Goal: Information Seeking & Learning: Learn about a topic

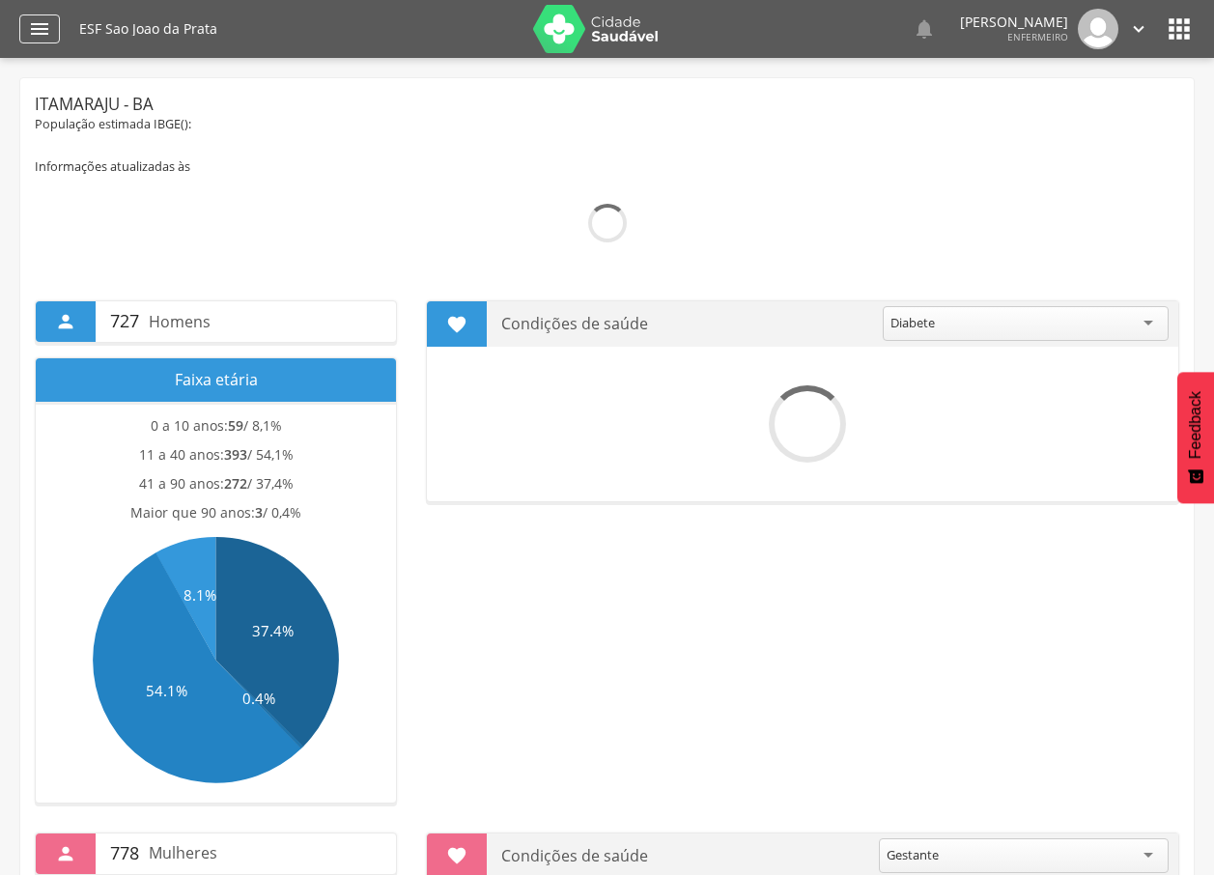
click at [28, 27] on icon "" at bounding box center [39, 28] width 23 height 23
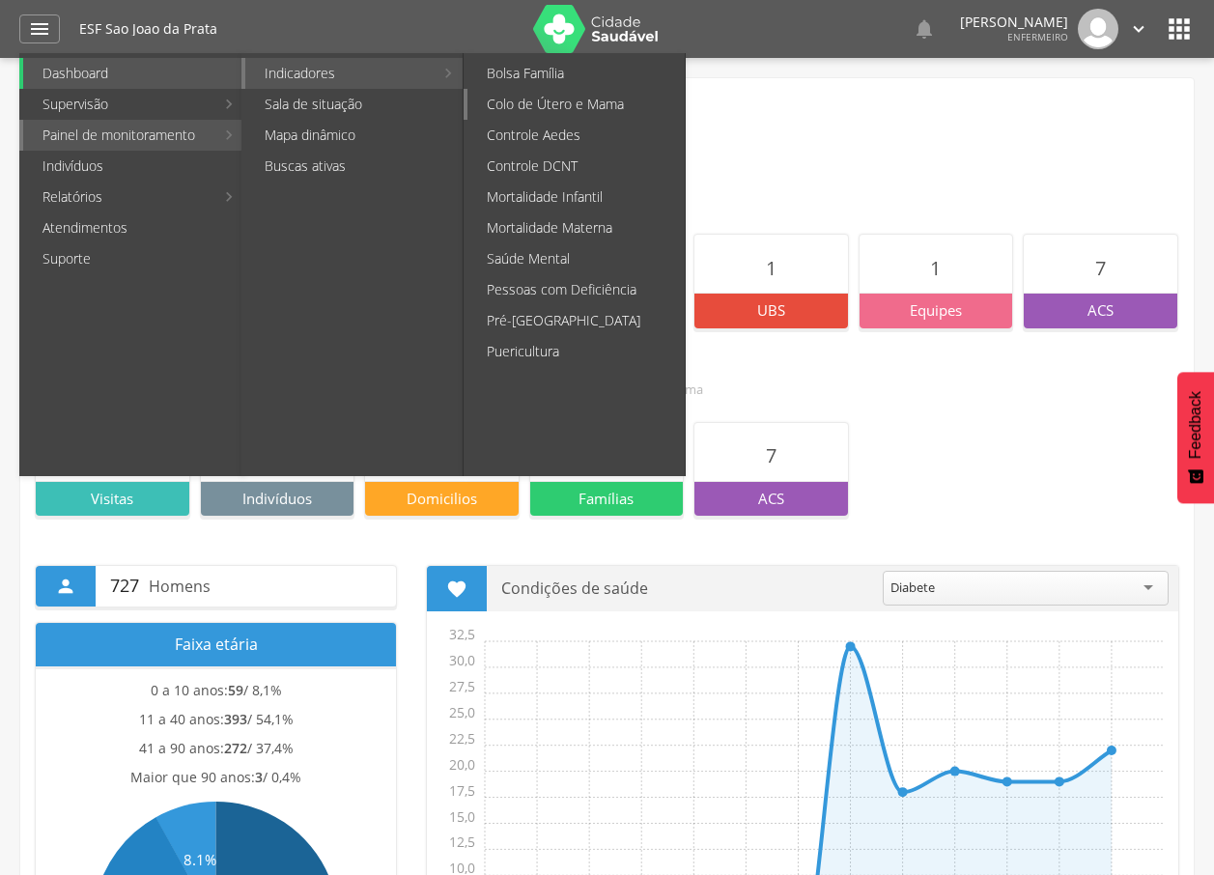
click at [554, 107] on link "Colo de Útero e Mama" at bounding box center [576, 104] width 217 height 31
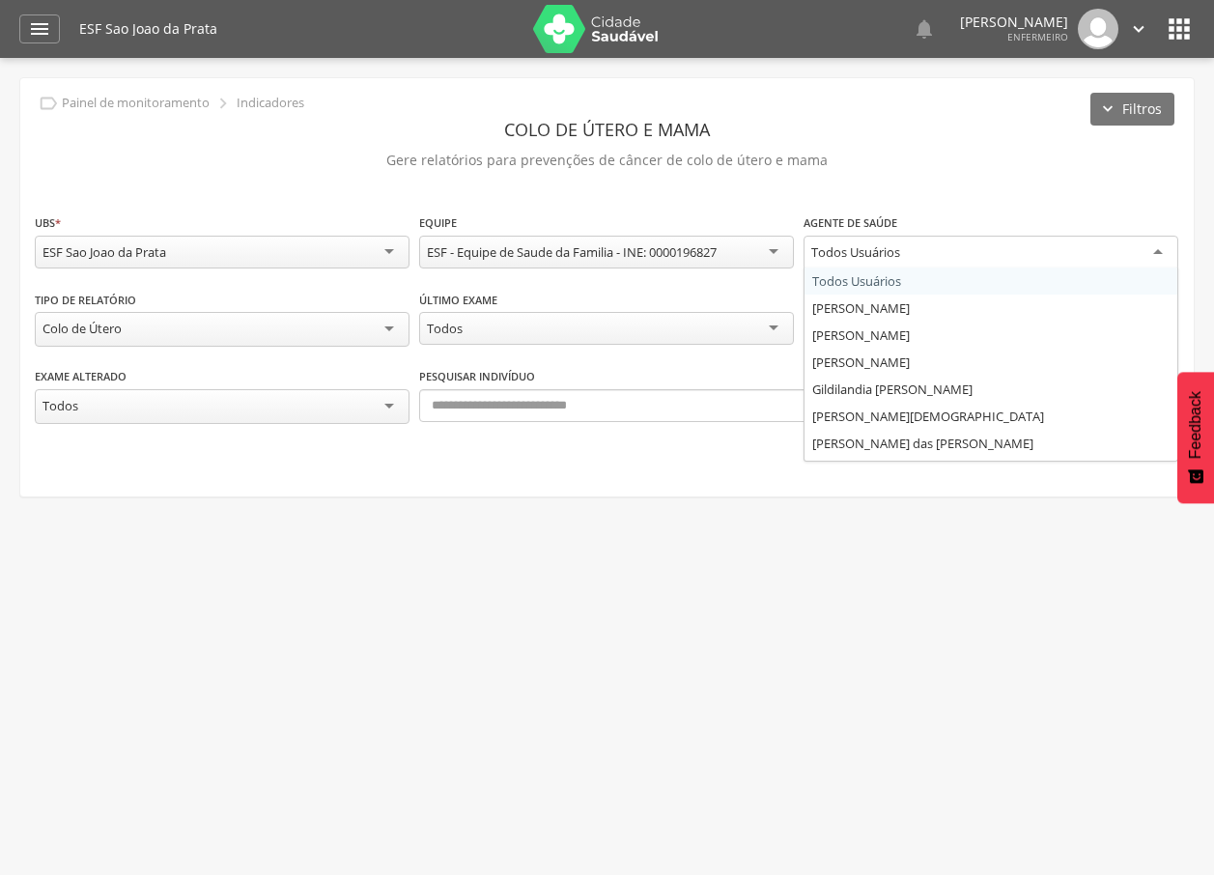
click at [918, 258] on div "Todos Usuários" at bounding box center [991, 253] width 375 height 35
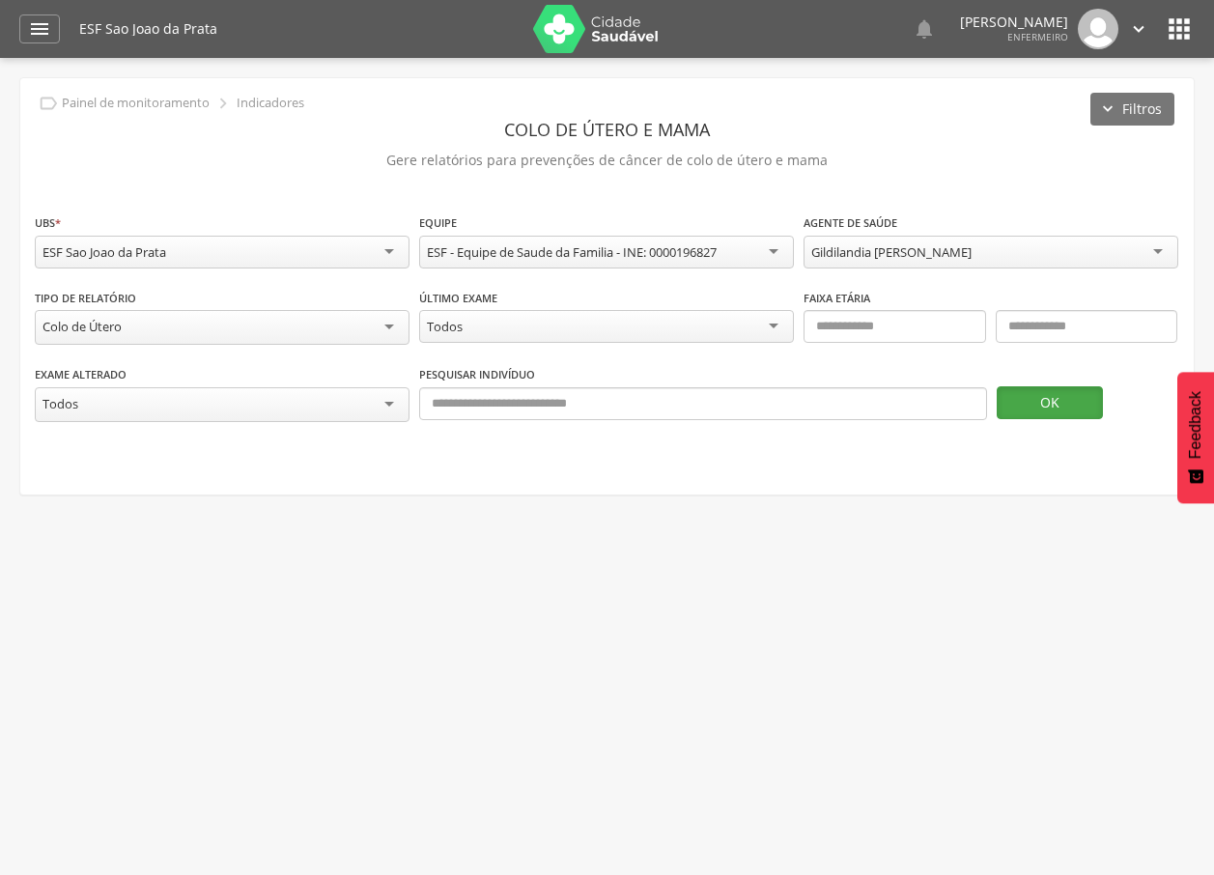
click at [1029, 399] on button "OK" at bounding box center [1050, 402] width 106 height 33
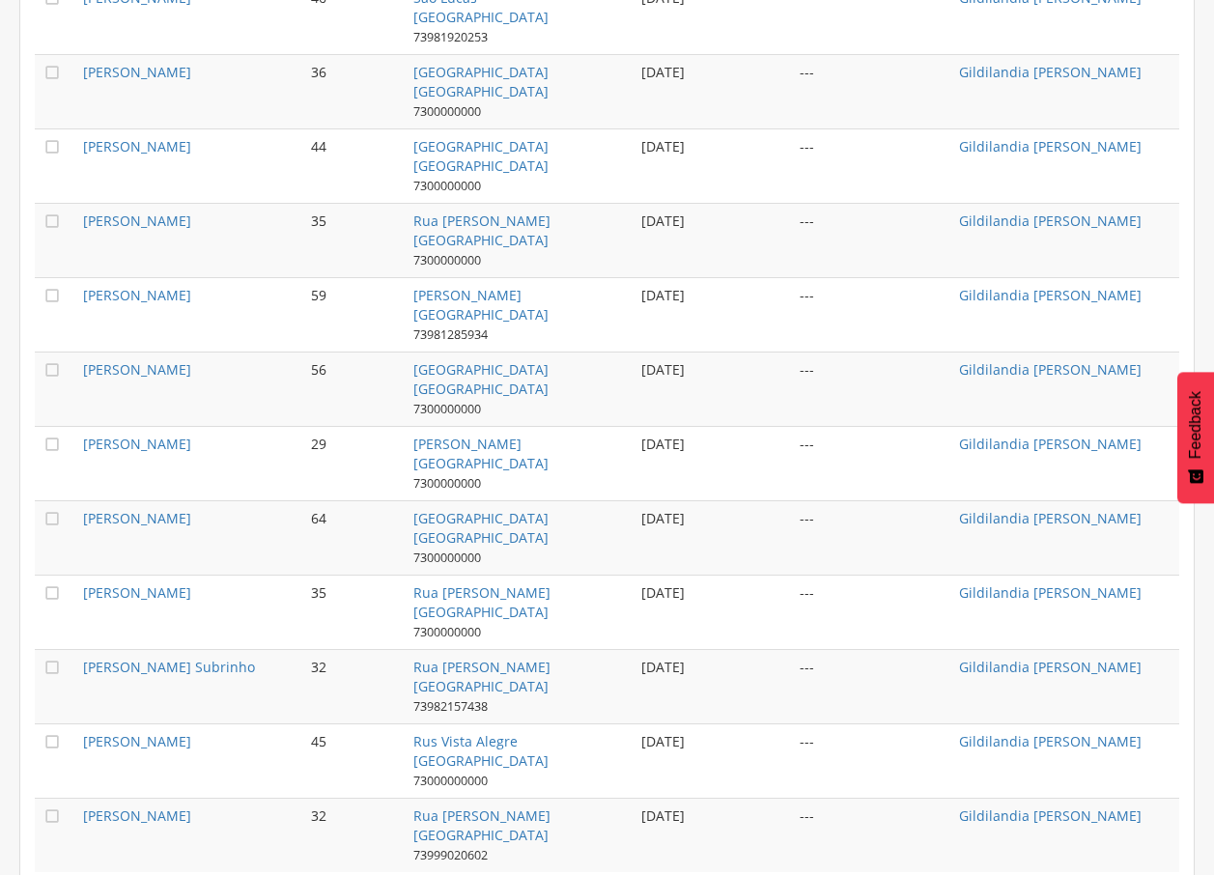
scroll to position [1848, 0]
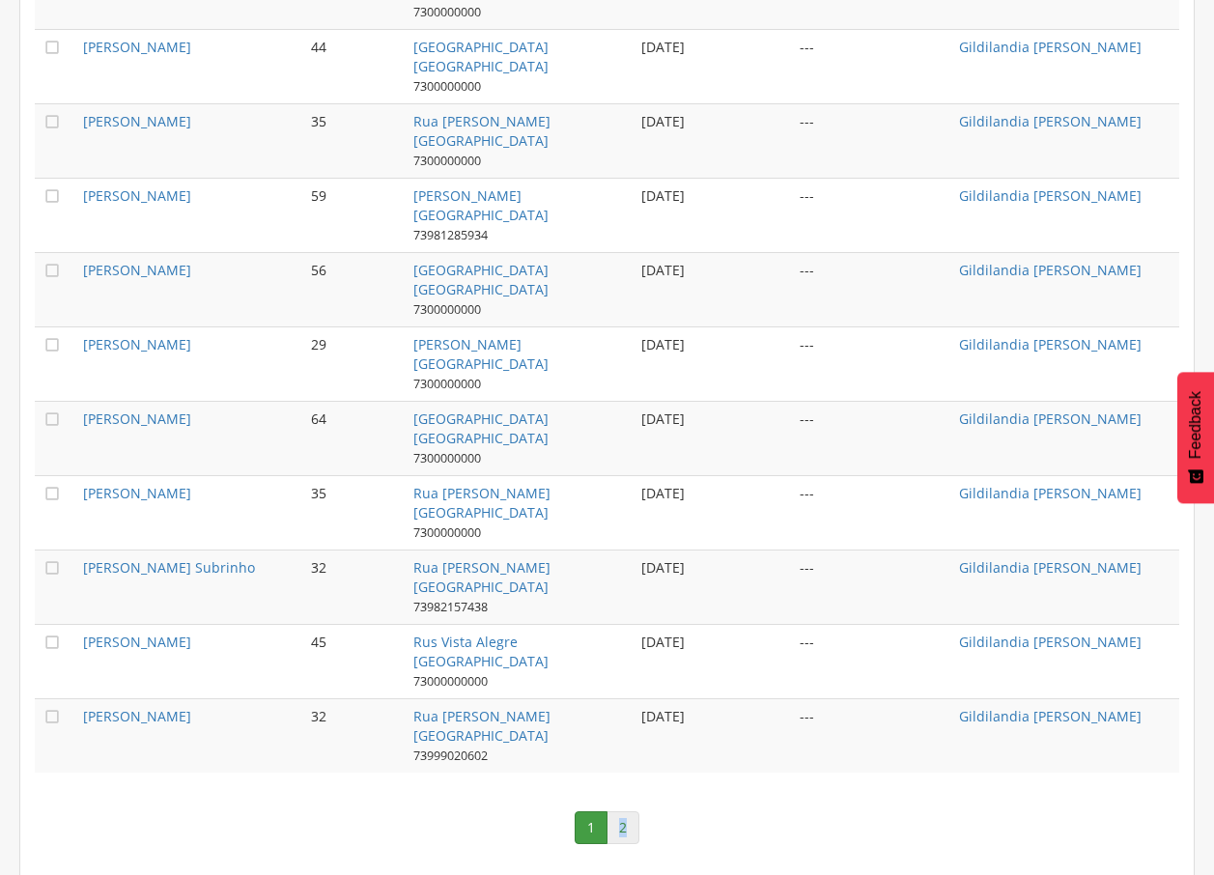
click at [619, 826] on link "2" at bounding box center [623, 827] width 33 height 33
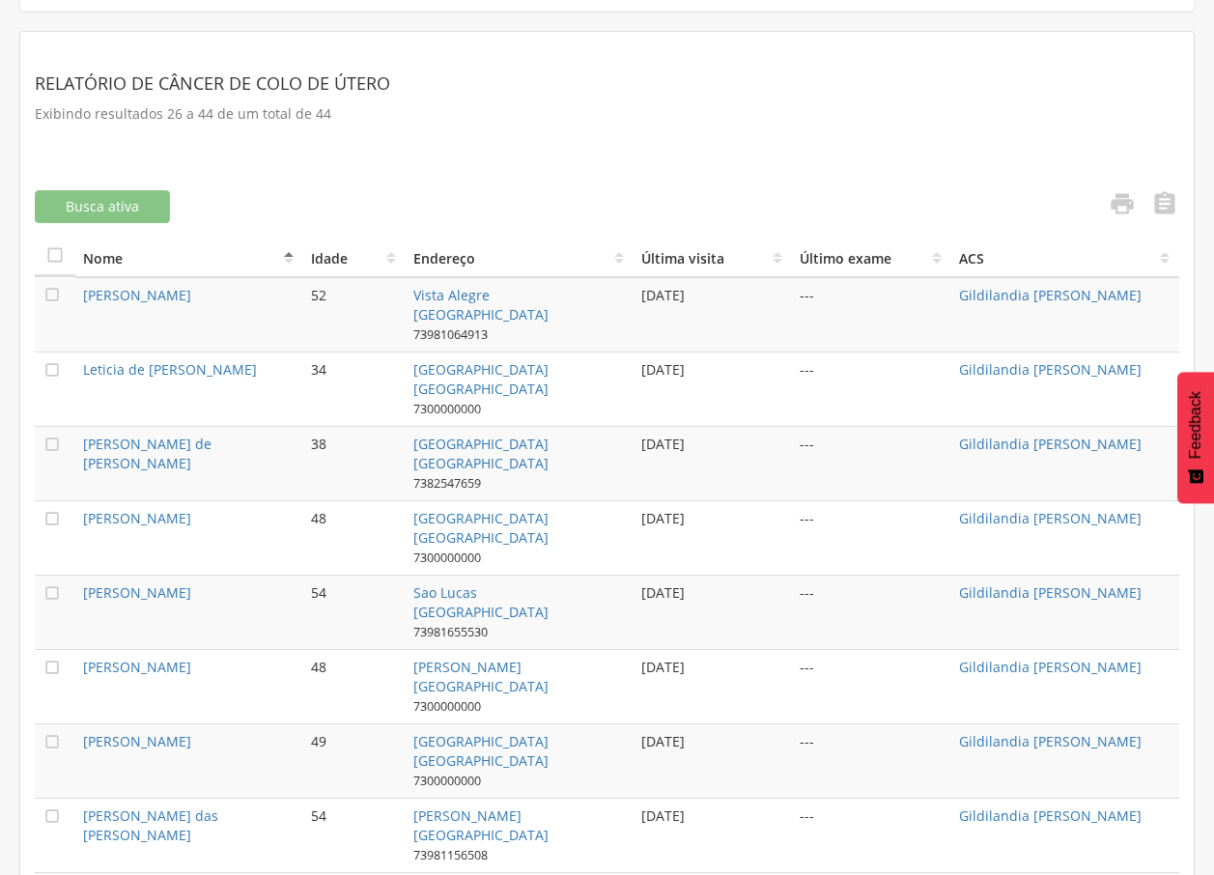
scroll to position [483, 0]
click at [1167, 209] on icon "" at bounding box center [1164, 204] width 27 height 27
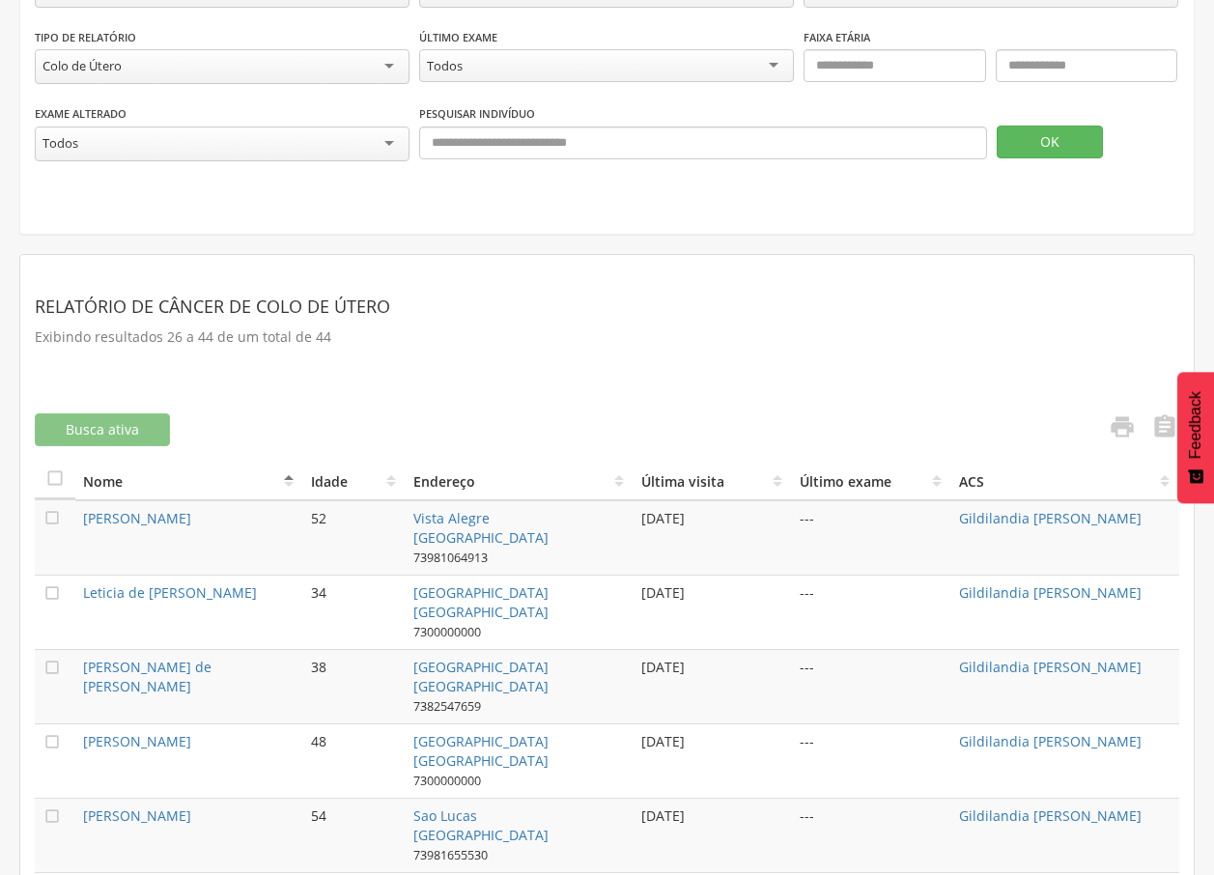
scroll to position [0, 0]
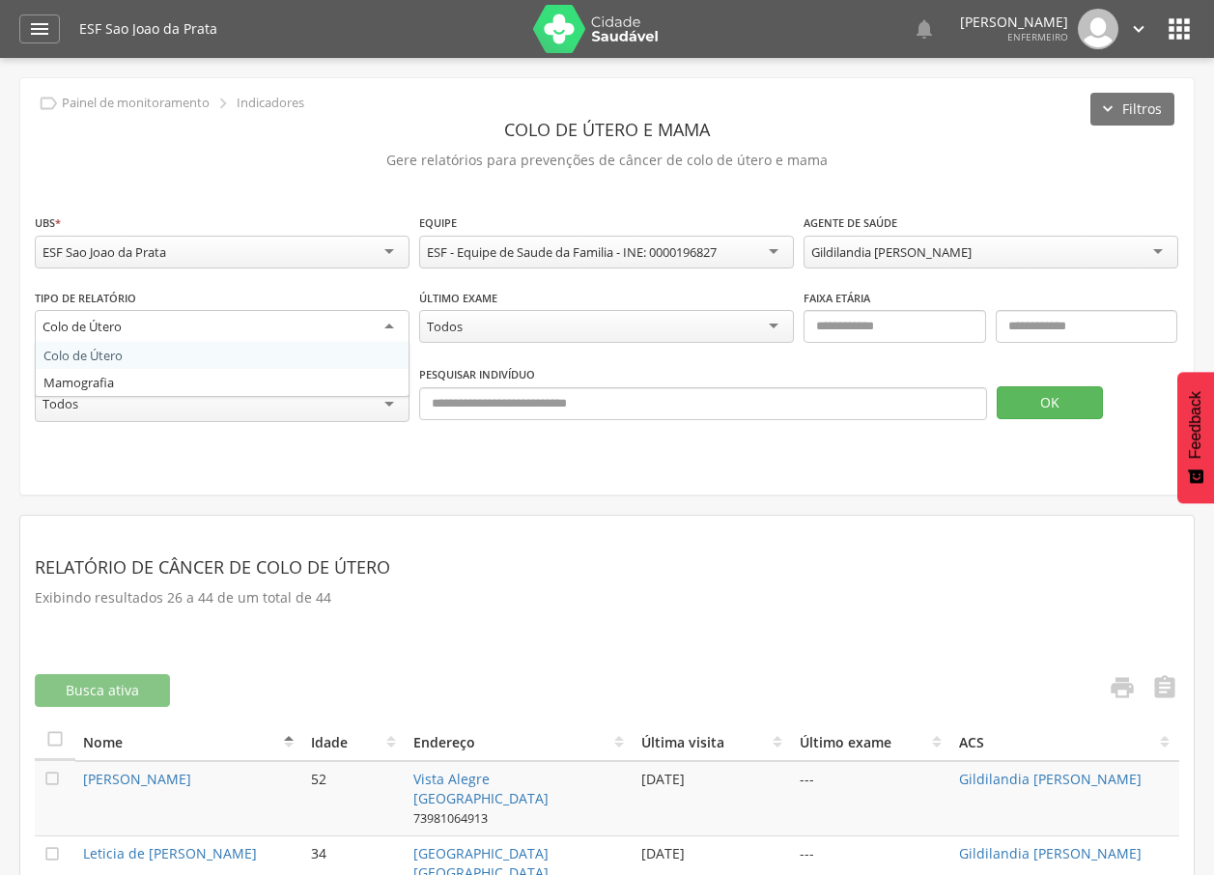
click at [236, 323] on div "Colo de Útero" at bounding box center [222, 327] width 375 height 35
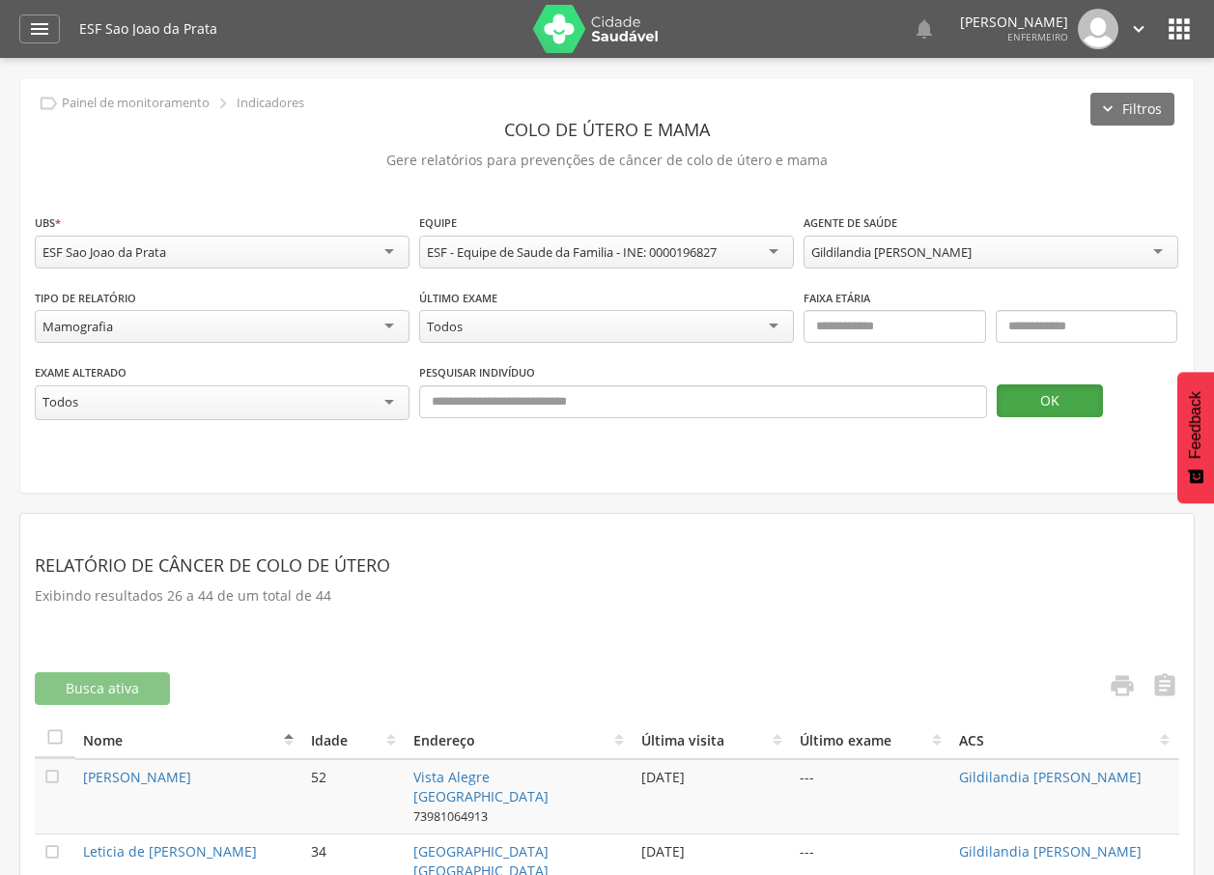
click at [1047, 412] on button "OK" at bounding box center [1050, 400] width 106 height 33
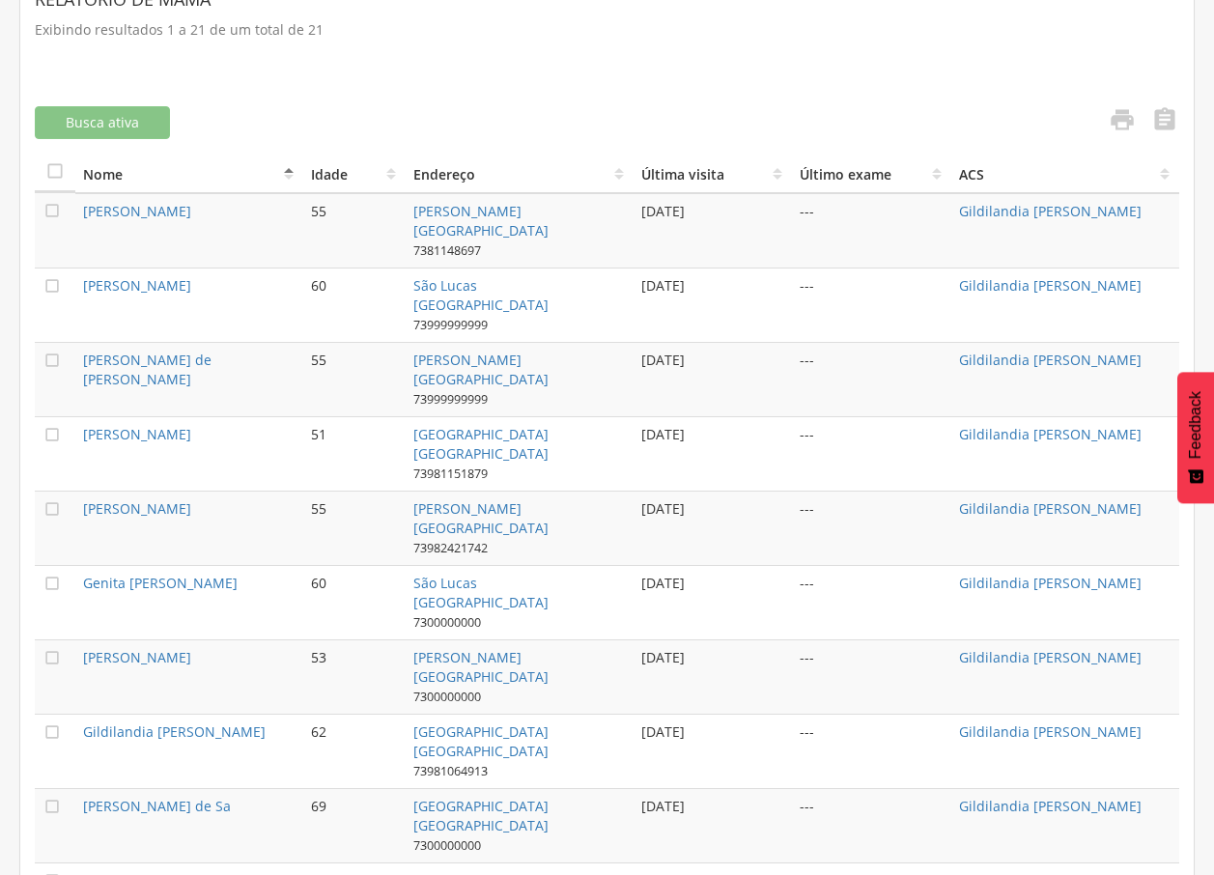
scroll to position [444, 0]
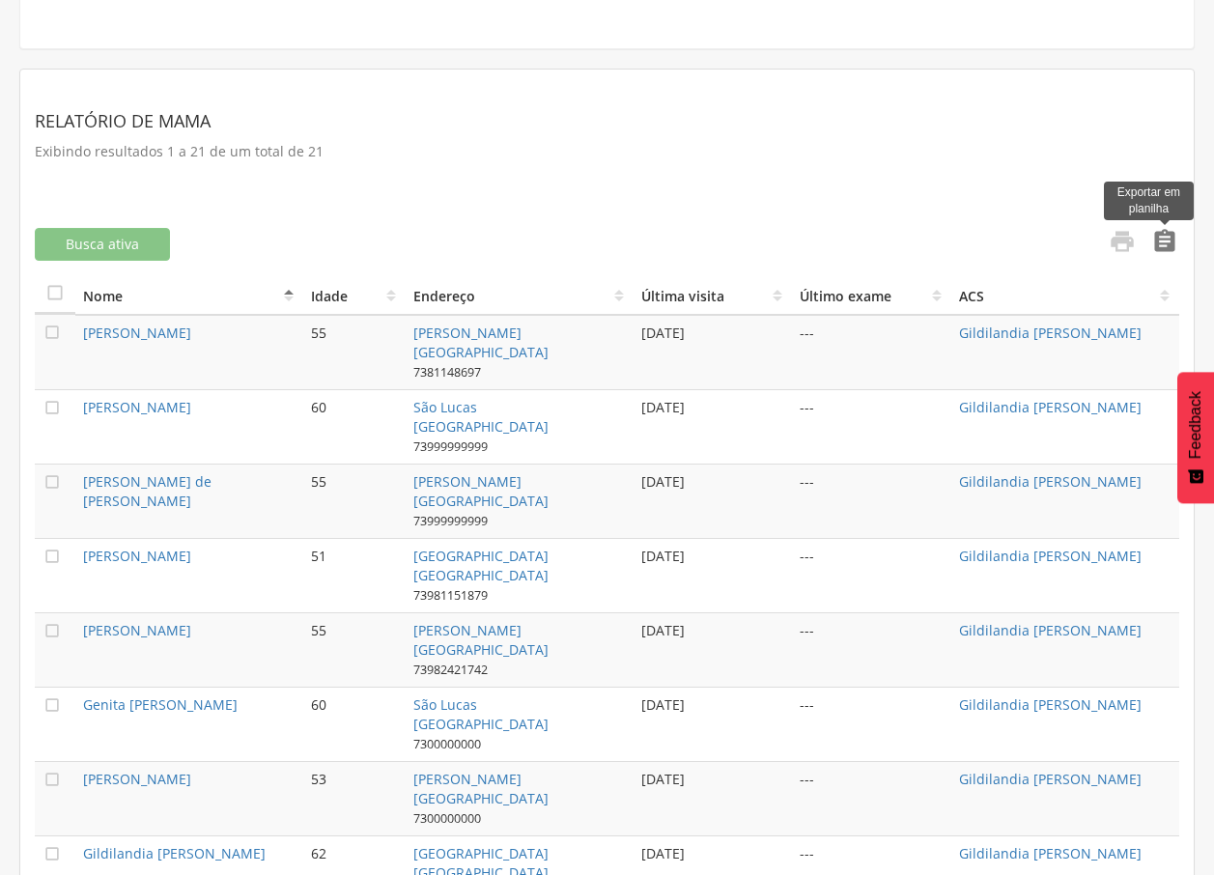
click at [1151, 239] on icon "" at bounding box center [1164, 241] width 27 height 27
click at [662, 164] on div "Relatório de Mama Exibindo resultados 1 a 21 de um total de 21" at bounding box center [607, 138] width 1145 height 71
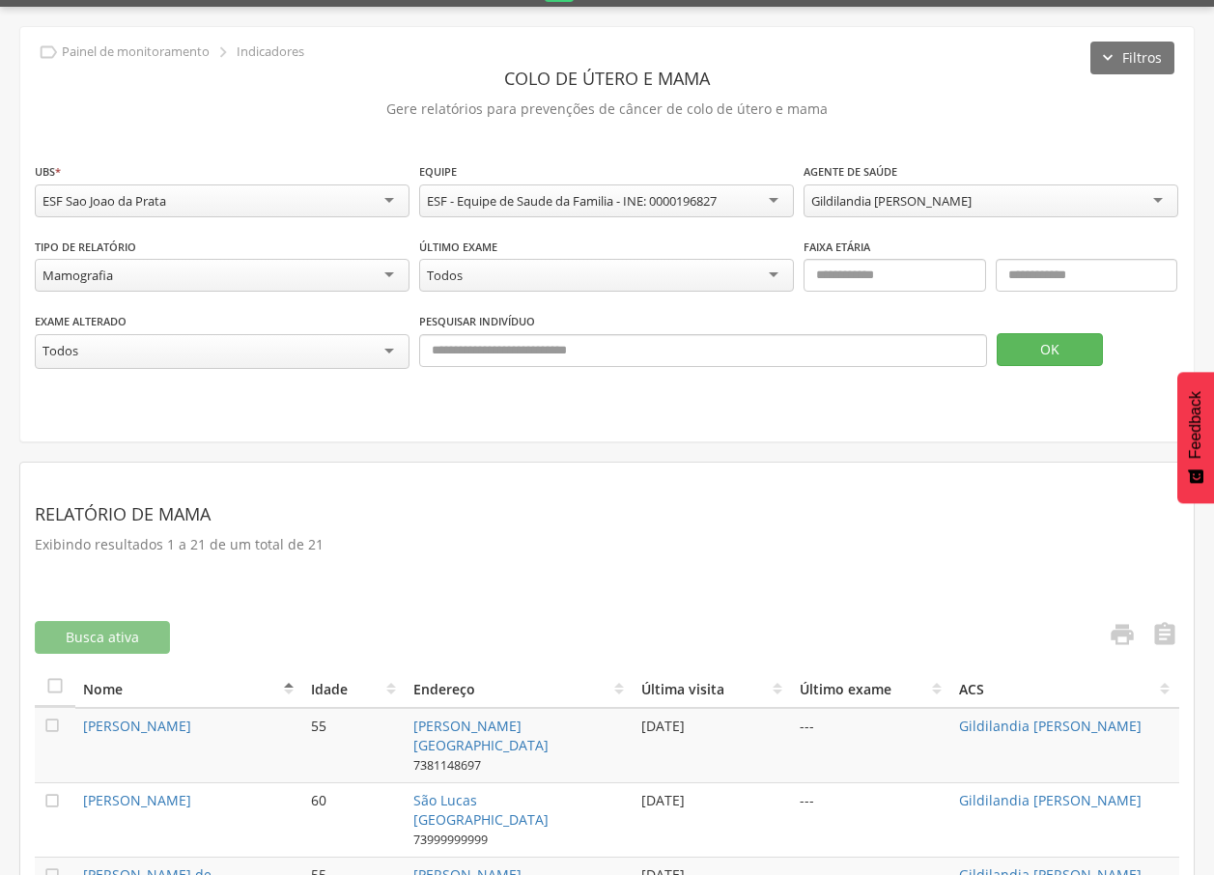
scroll to position [0, 0]
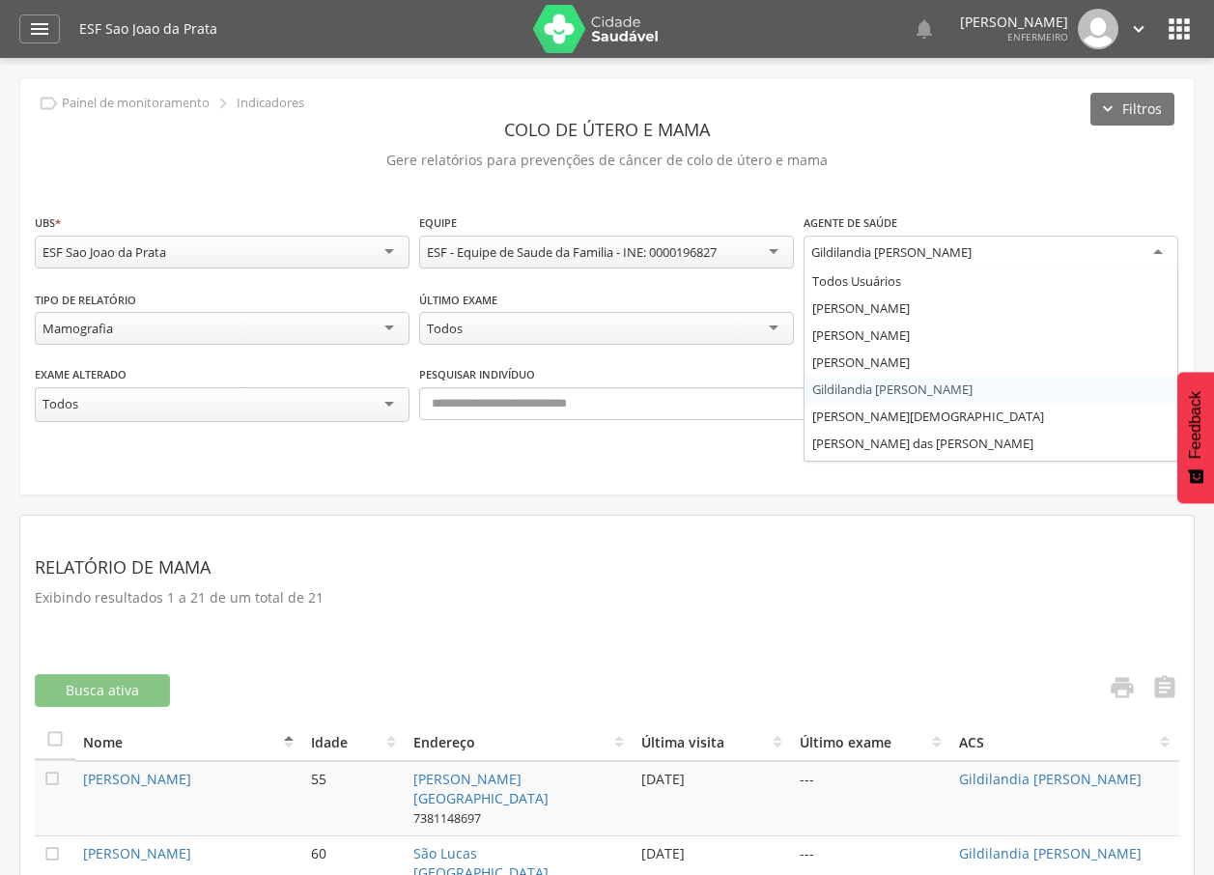
click at [847, 240] on div "Gildilandia [PERSON_NAME]" at bounding box center [991, 253] width 375 height 35
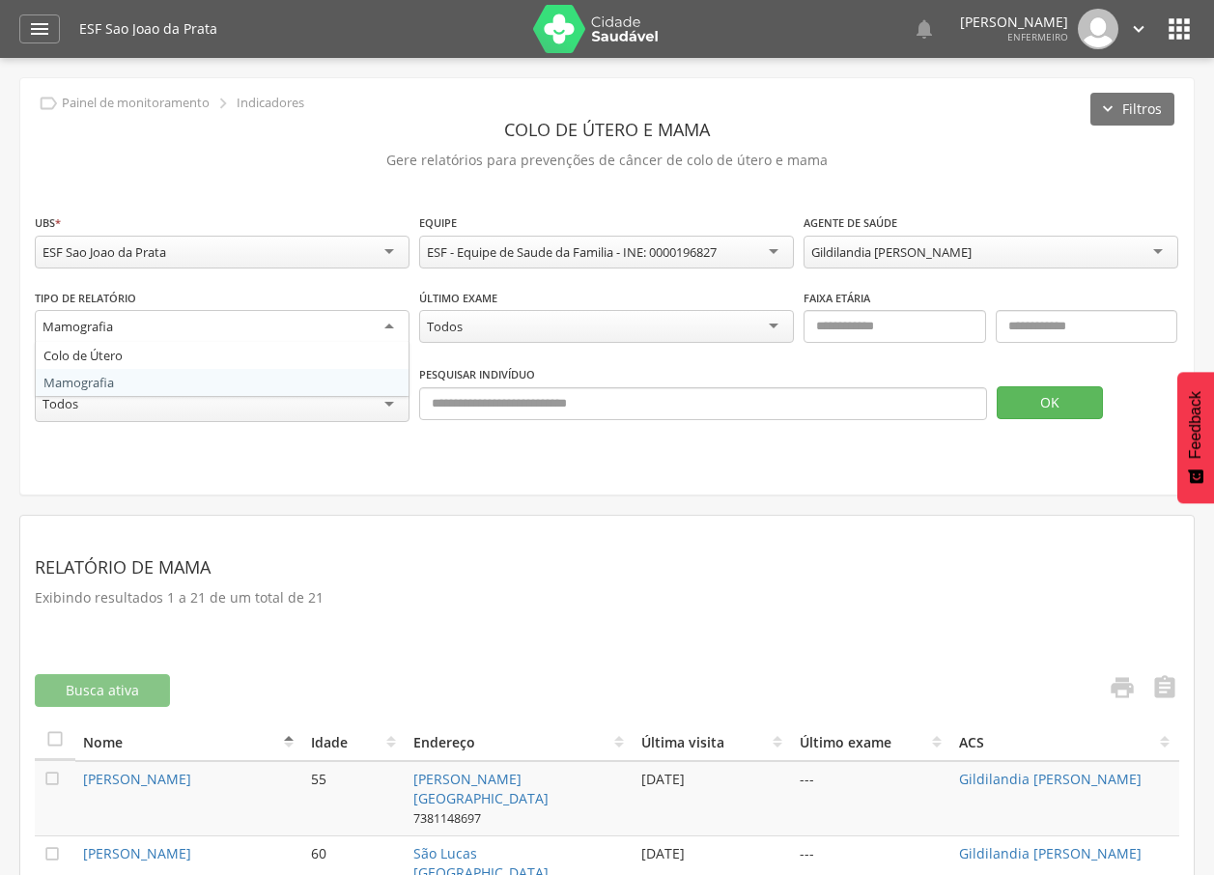
click at [354, 330] on div "Mamografia" at bounding box center [222, 327] width 375 height 35
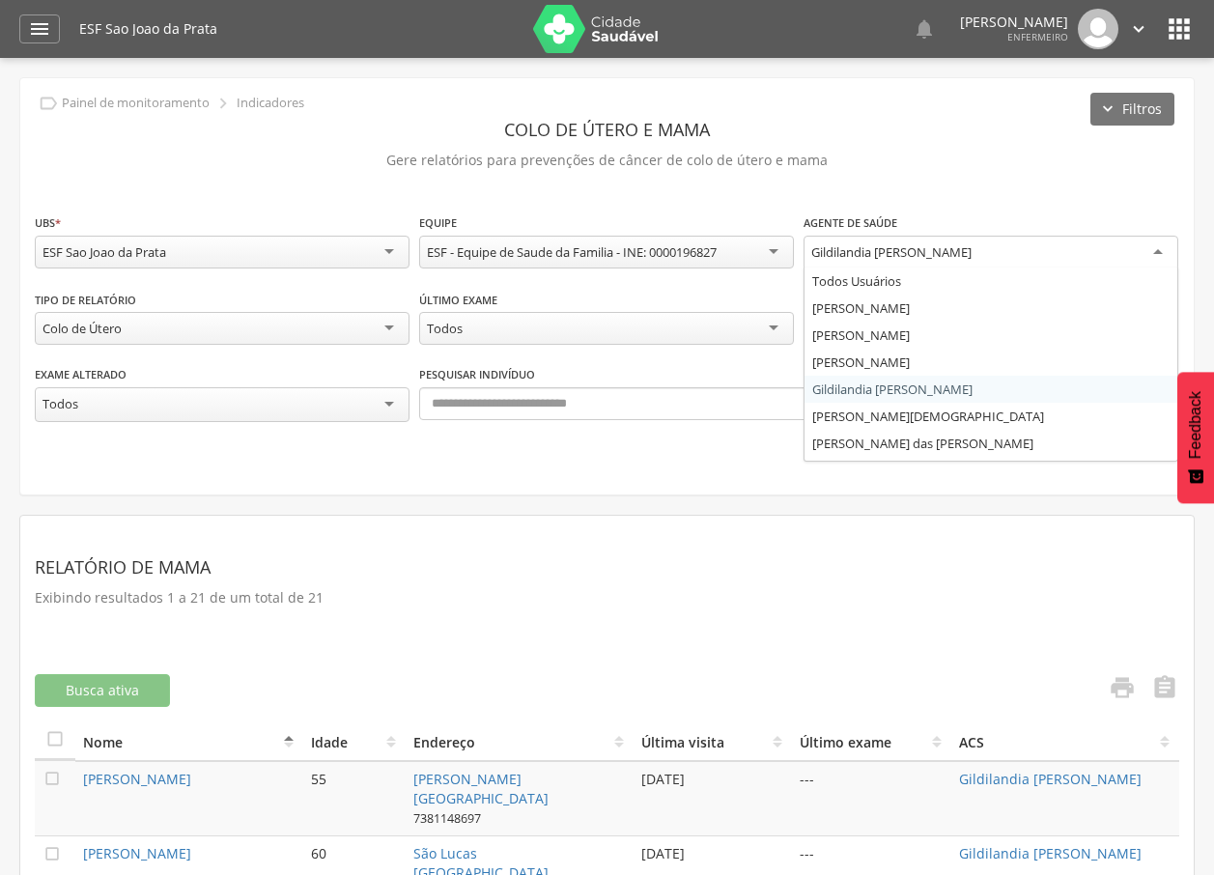
click at [937, 247] on div "Gildilandia [PERSON_NAME]" at bounding box center [891, 251] width 160 height 17
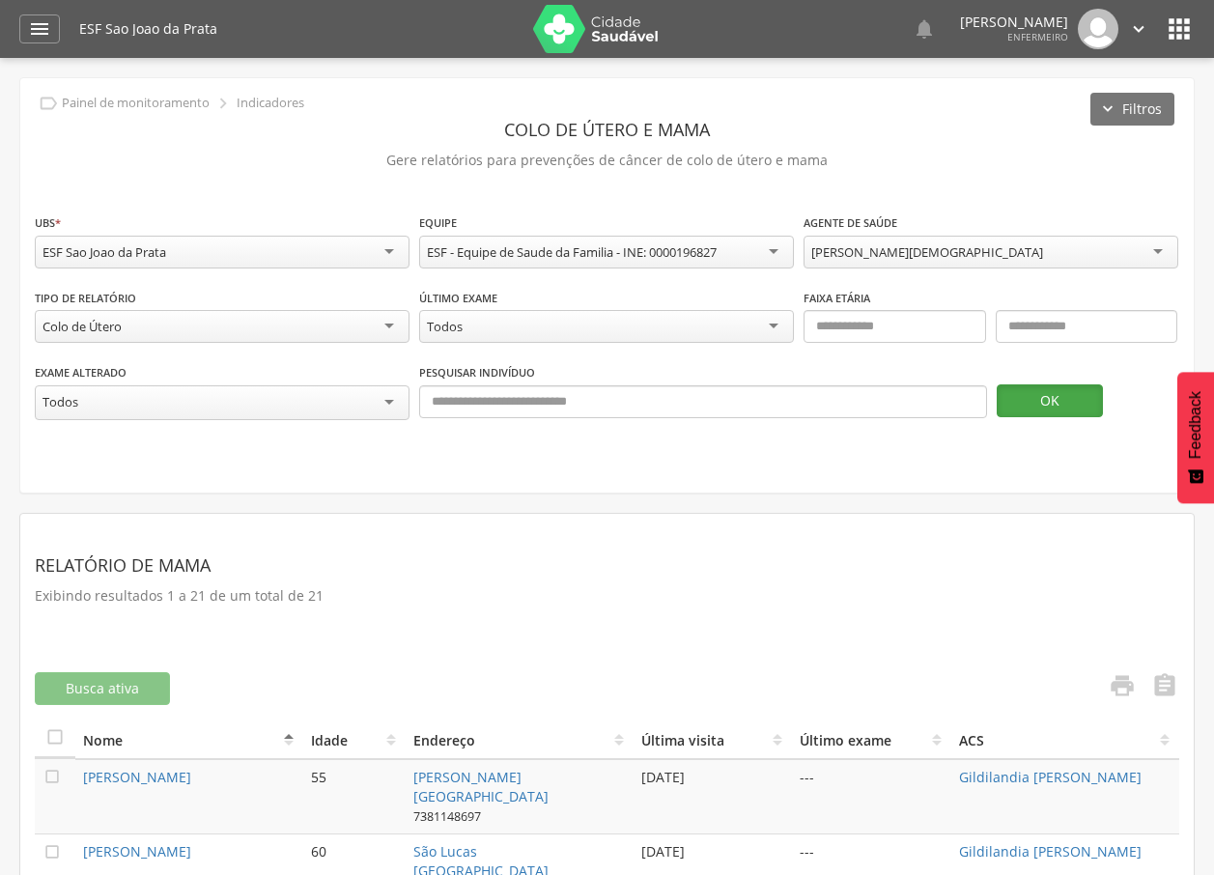
click at [1010, 392] on button "OK" at bounding box center [1050, 400] width 106 height 33
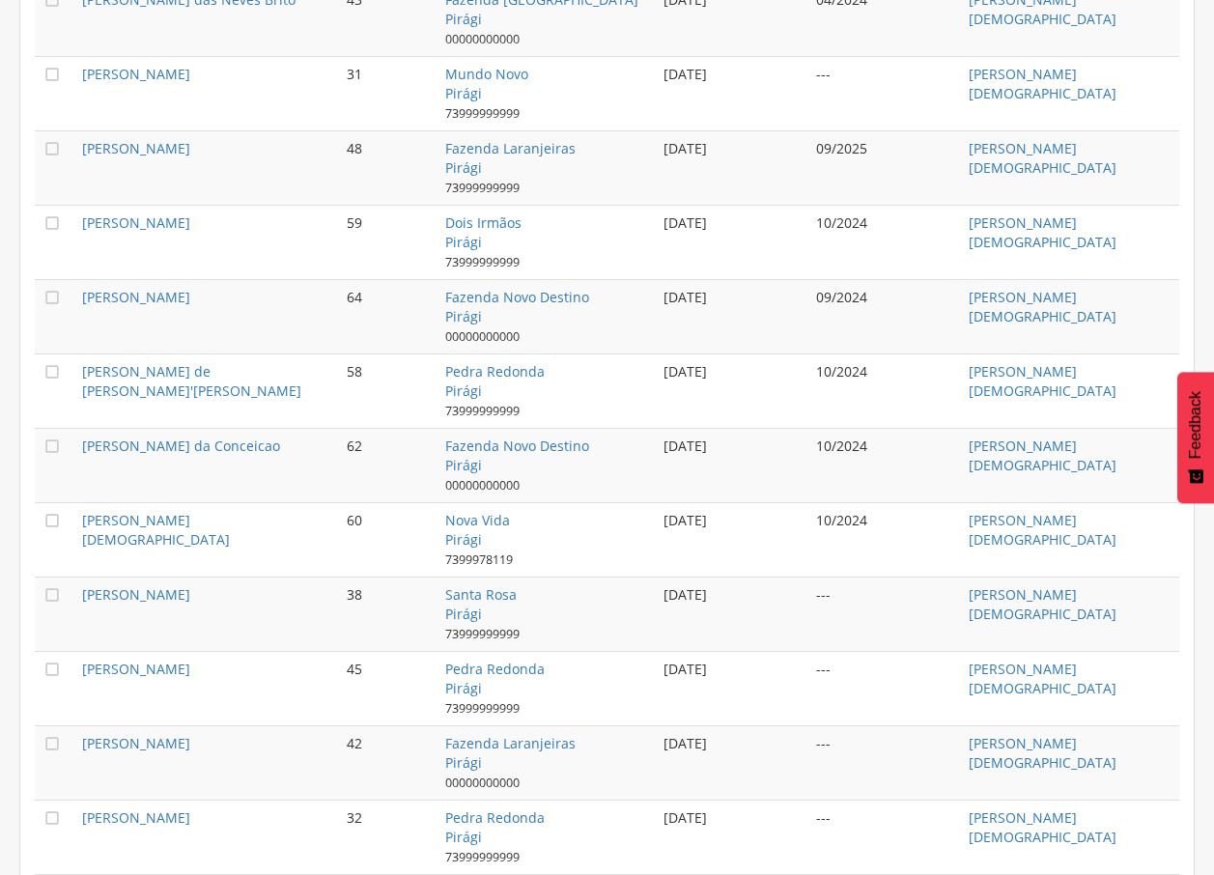
scroll to position [1848, 0]
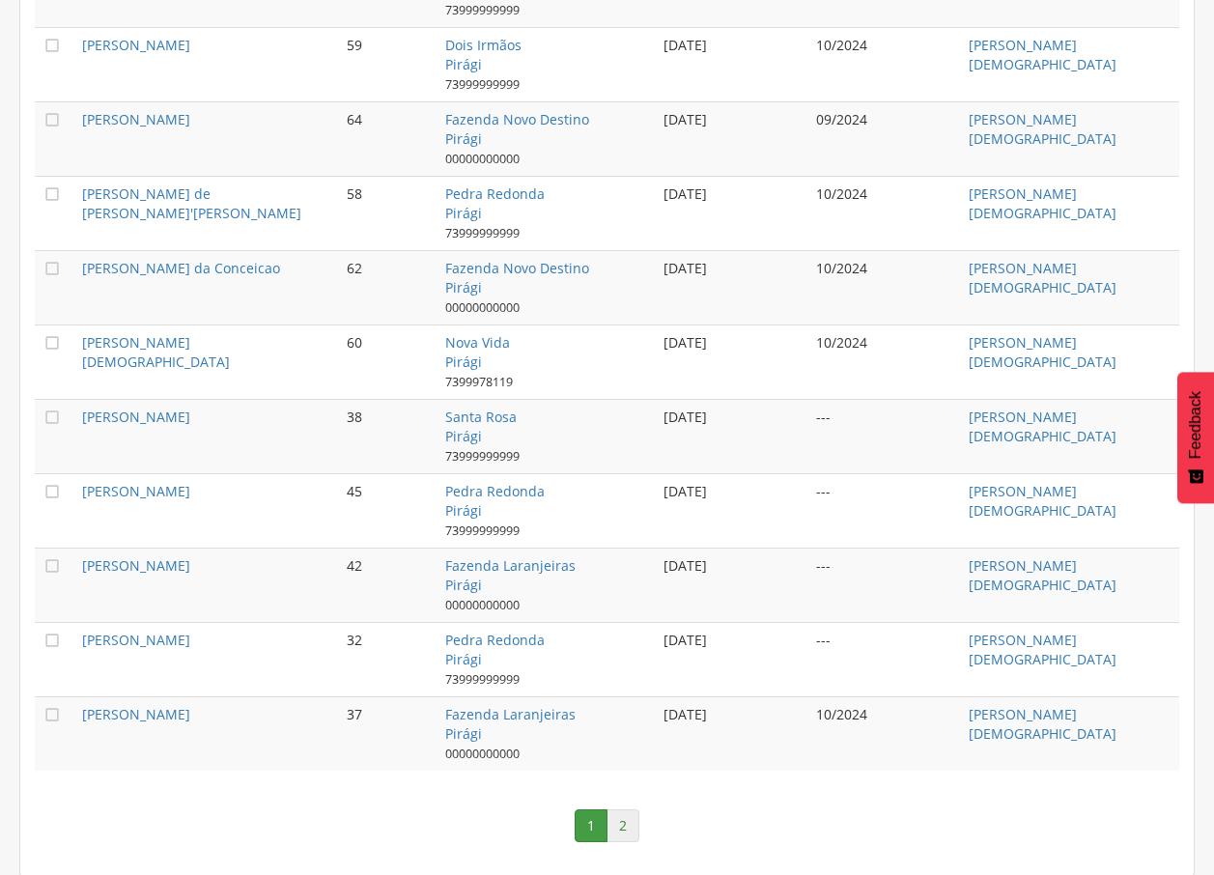
click at [618, 826] on link "2" at bounding box center [623, 825] width 33 height 33
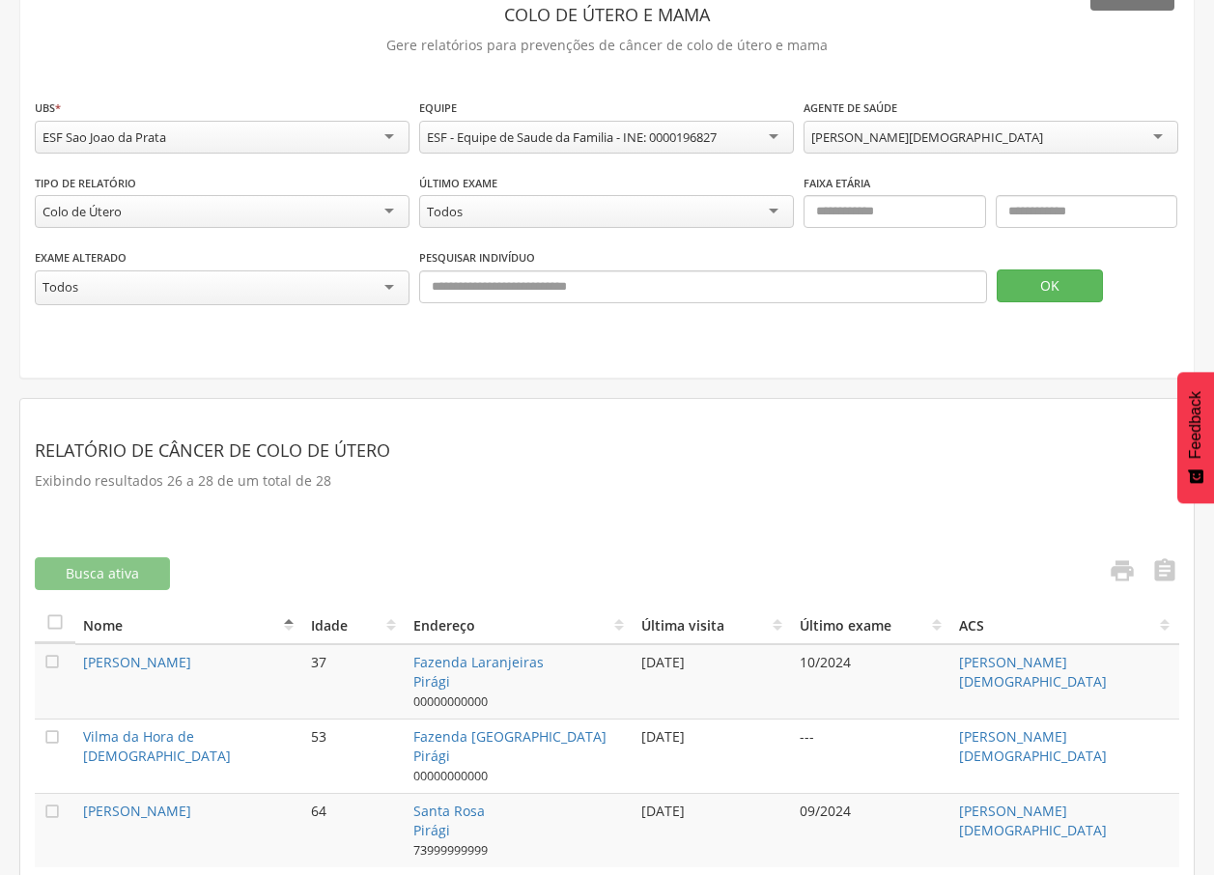
scroll to position [212, 0]
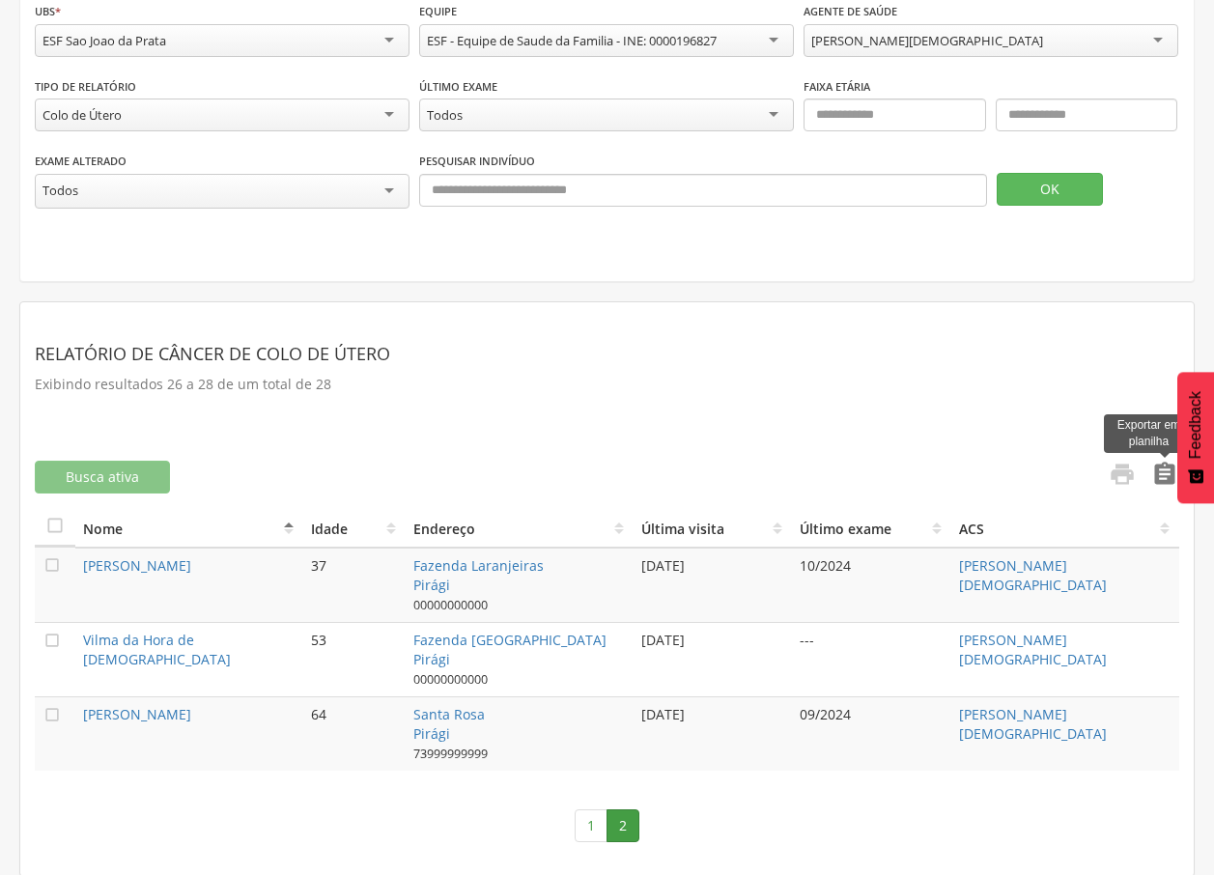
click at [1165, 468] on icon "" at bounding box center [1164, 474] width 27 height 27
click at [620, 156] on div "Pesquisar indivíduo" at bounding box center [703, 182] width 568 height 63
click at [258, 125] on div "Colo de Útero" at bounding box center [222, 115] width 375 height 33
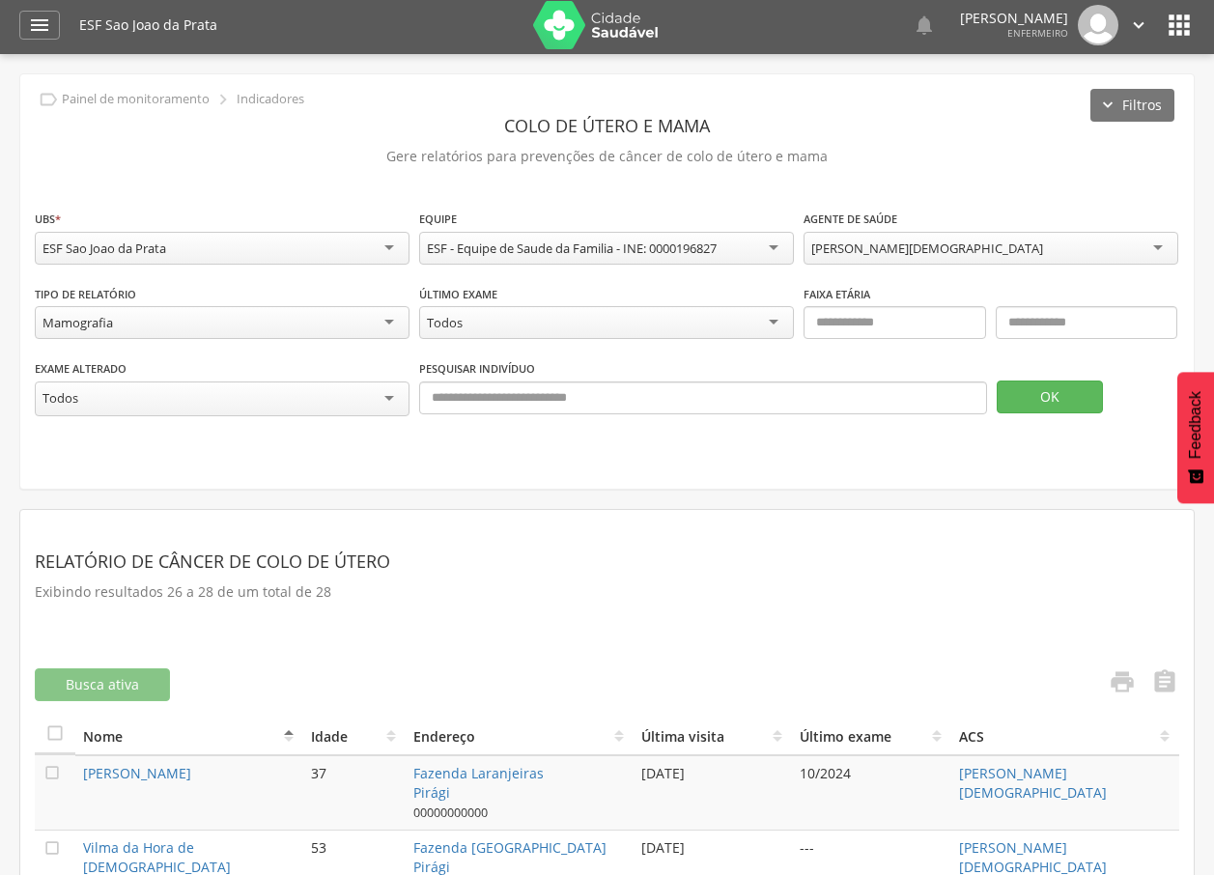
scroll to position [0, 0]
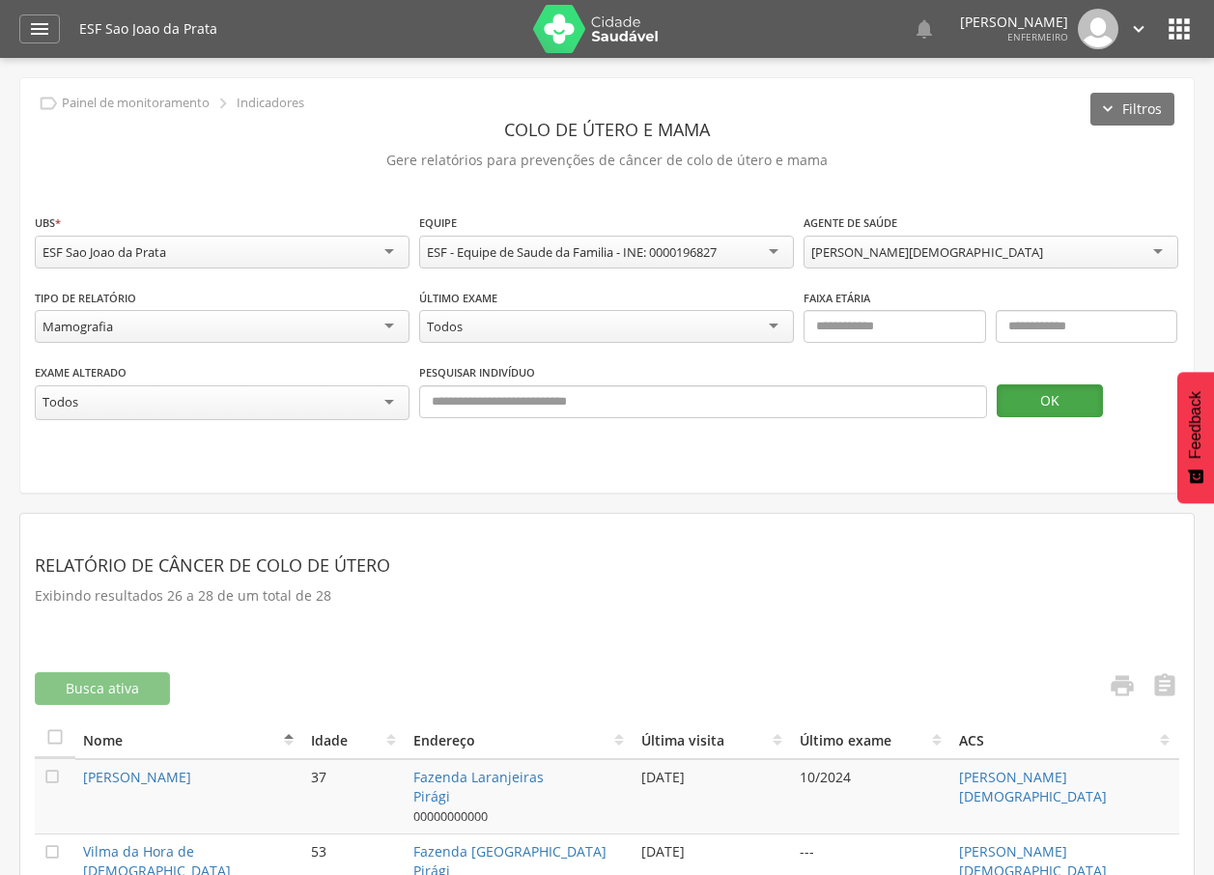
click at [1046, 410] on button "OK" at bounding box center [1050, 400] width 106 height 33
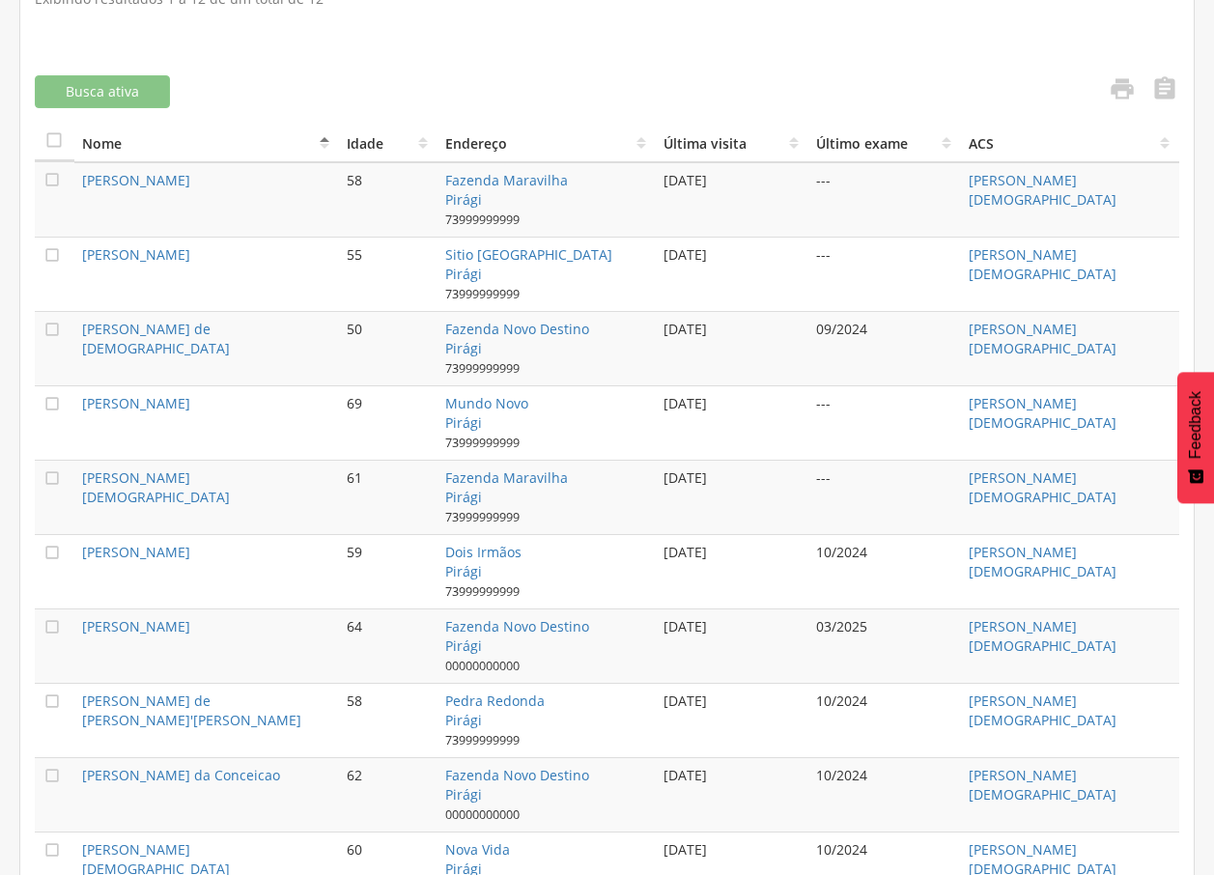
scroll to position [495, 0]
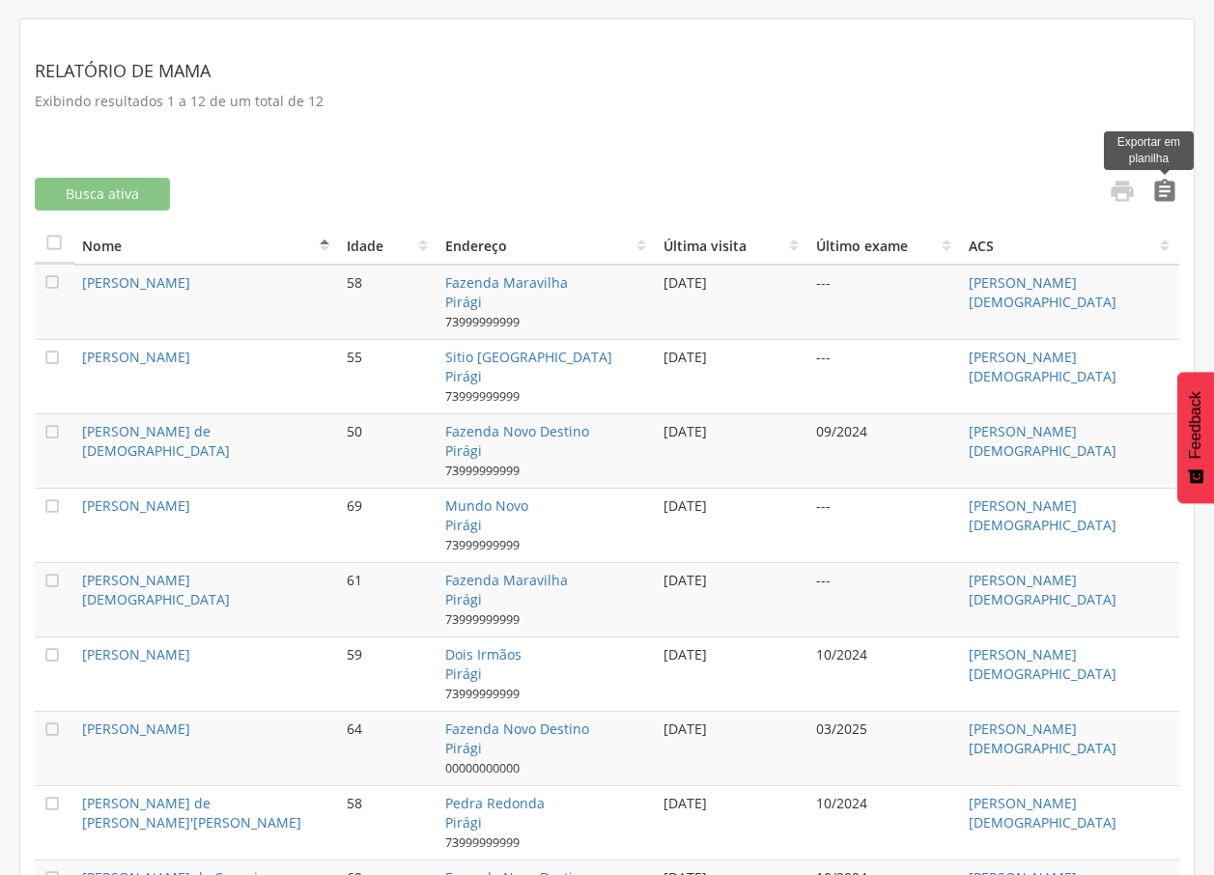
click at [1162, 189] on icon "" at bounding box center [1164, 191] width 27 height 27
click at [592, 332] on td "Fazenda Maravilha Pirági 73999999999" at bounding box center [547, 302] width 218 height 75
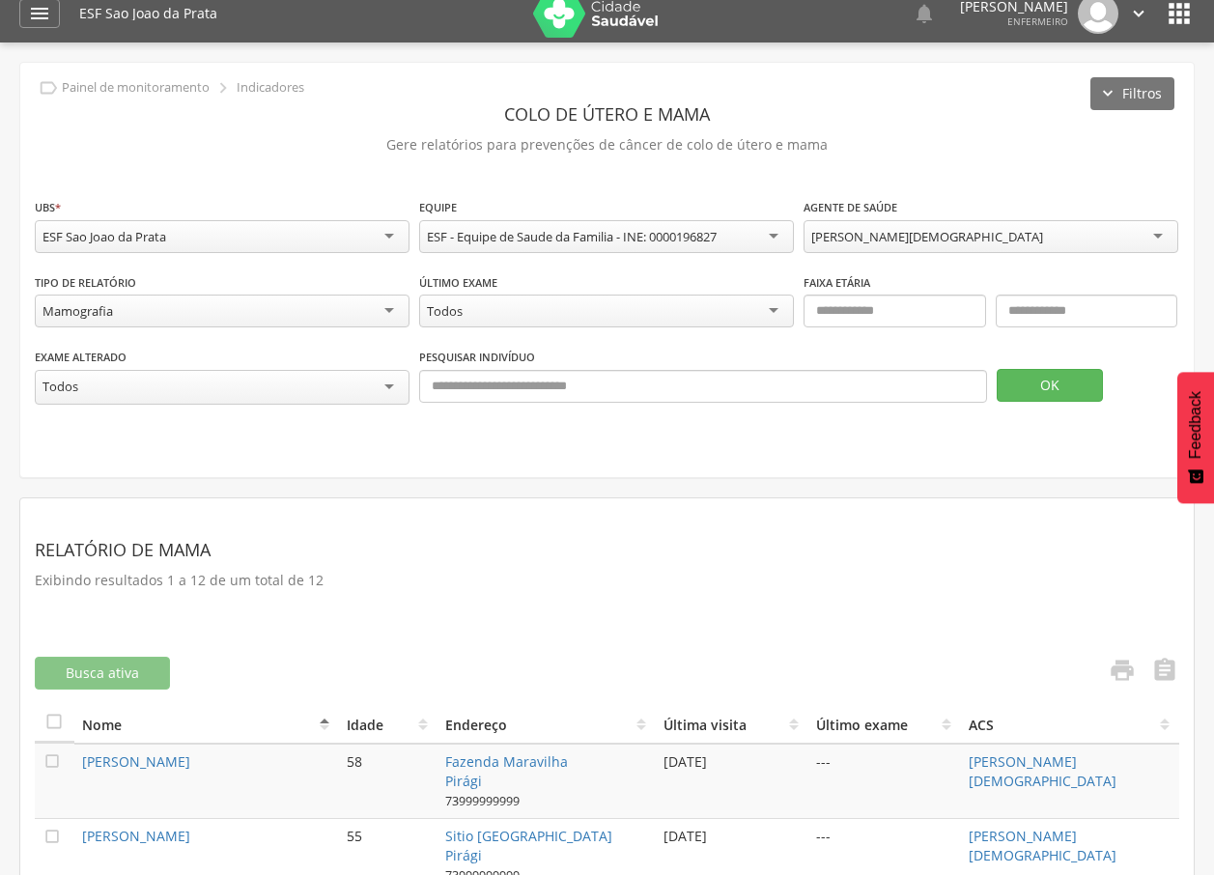
scroll to position [0, 0]
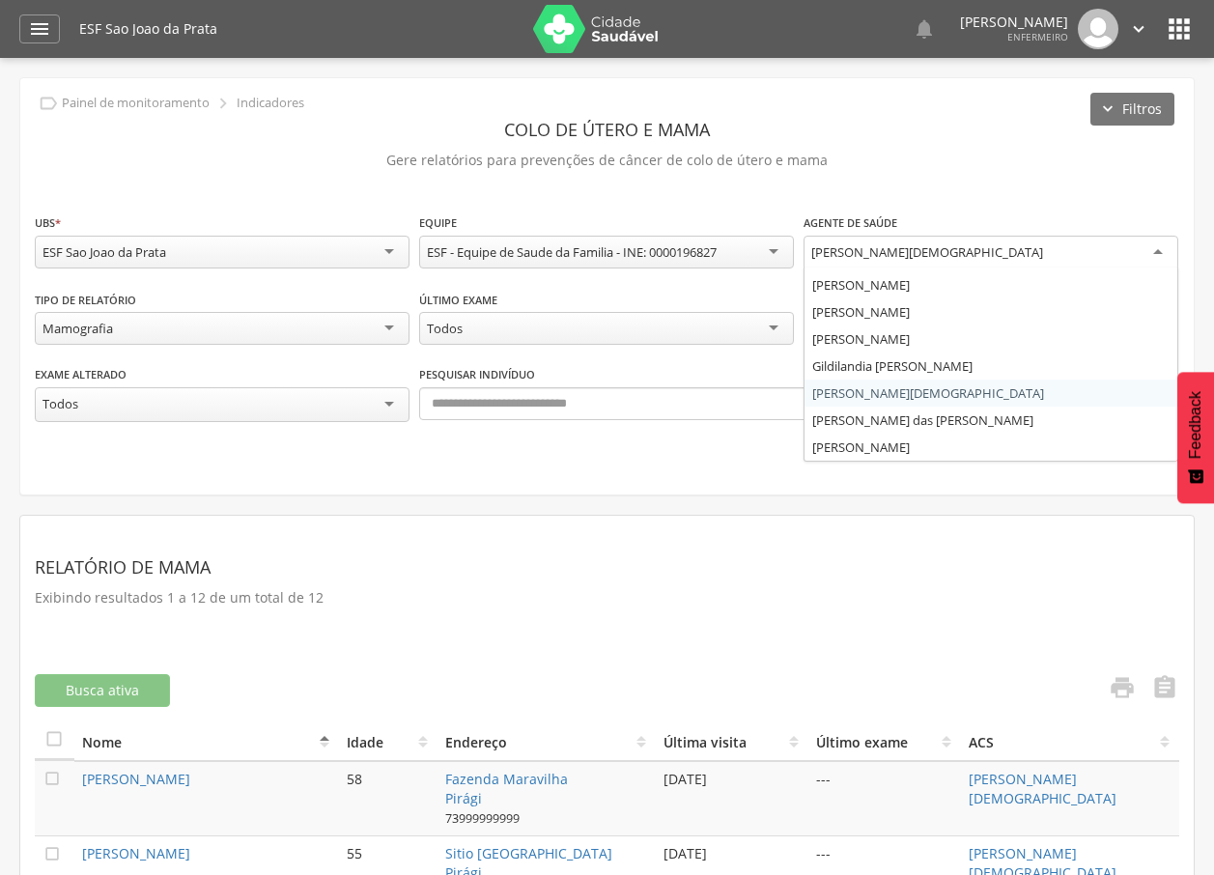
click at [909, 243] on div "[PERSON_NAME][DEMOGRAPHIC_DATA]" at bounding box center [927, 251] width 232 height 17
click at [893, 394] on fieldset "**********" at bounding box center [607, 327] width 1145 height 229
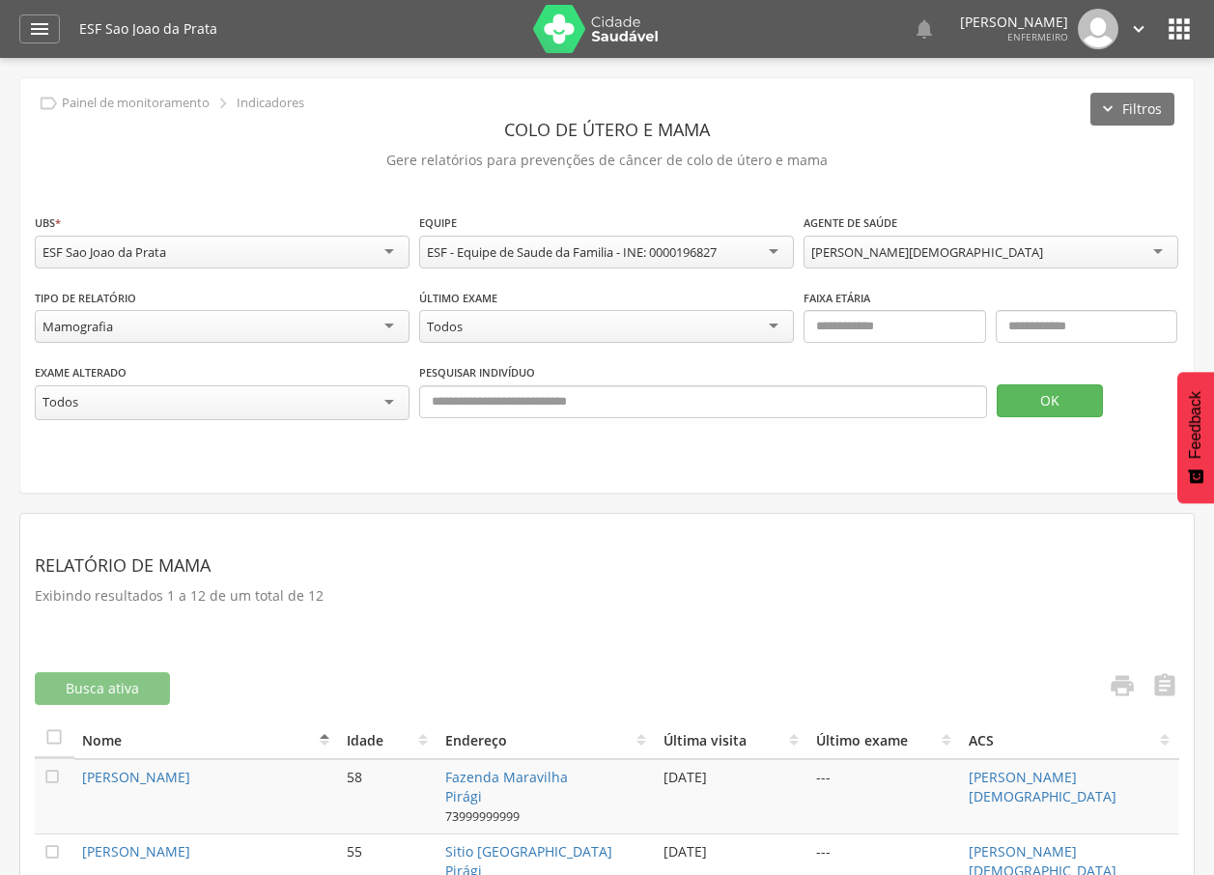
click at [296, 331] on div "Mamografia" at bounding box center [222, 326] width 375 height 33
click at [36, 29] on icon "" at bounding box center [39, 28] width 23 height 23
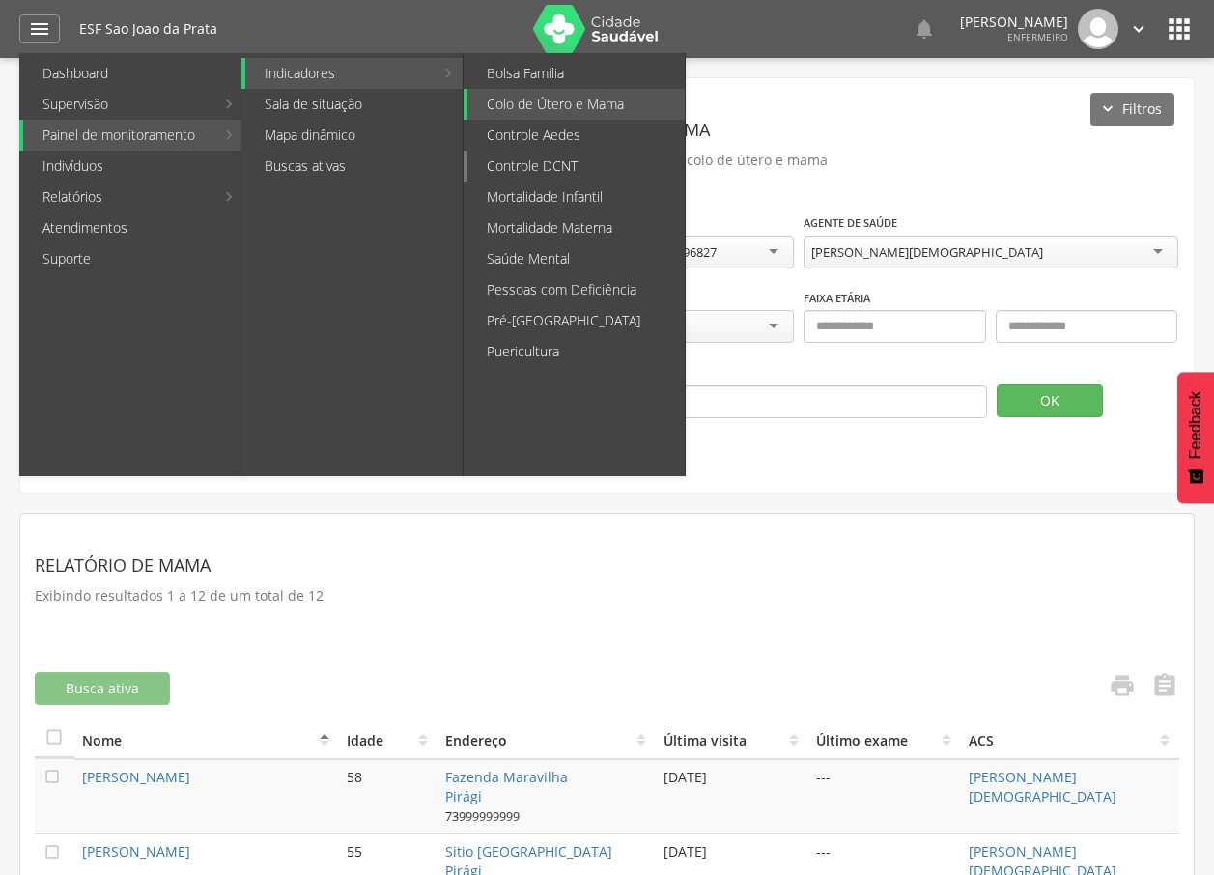
click at [560, 166] on link "Controle DCNT" at bounding box center [576, 166] width 217 height 31
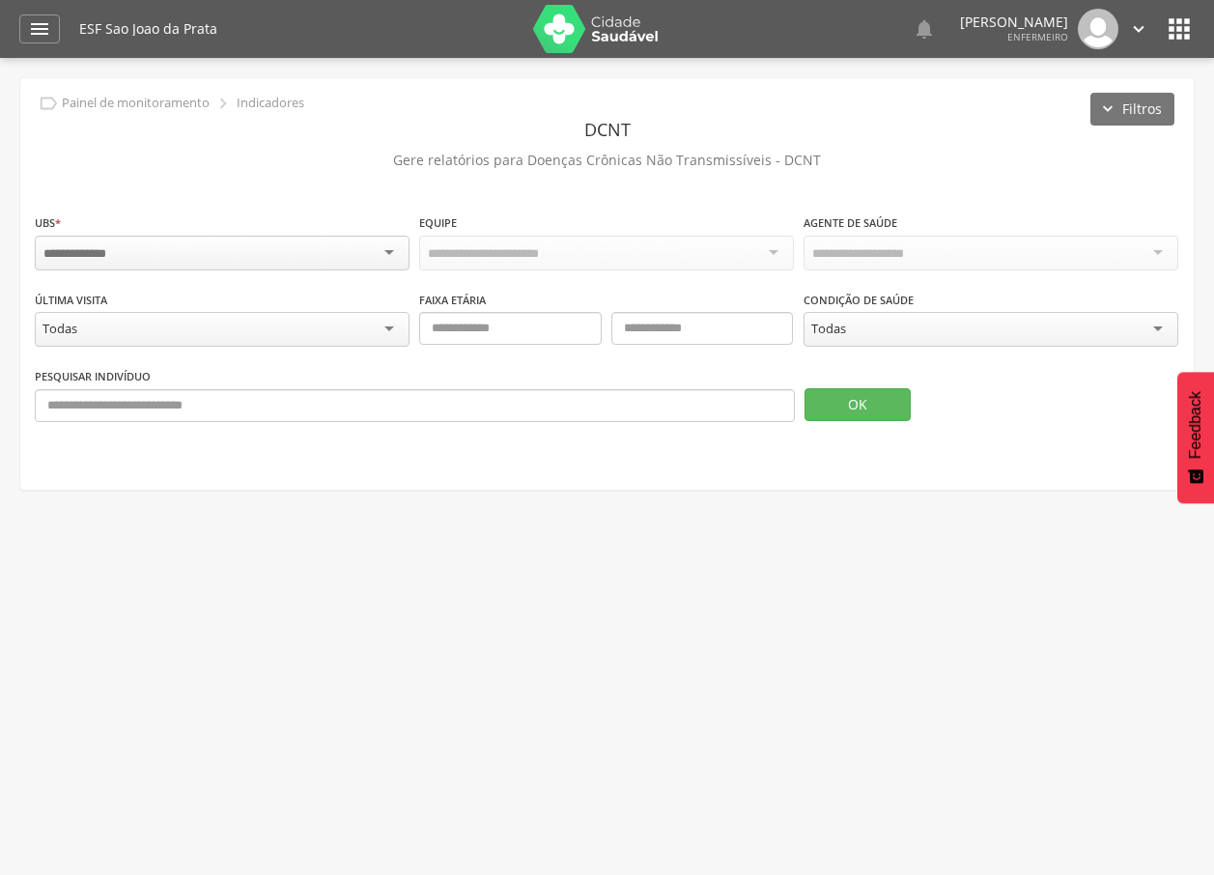
click at [311, 260] on div at bounding box center [222, 253] width 375 height 35
click at [318, 330] on div "Todas" at bounding box center [222, 329] width 375 height 35
click at [318, 330] on div "Todas" at bounding box center [222, 328] width 375 height 33
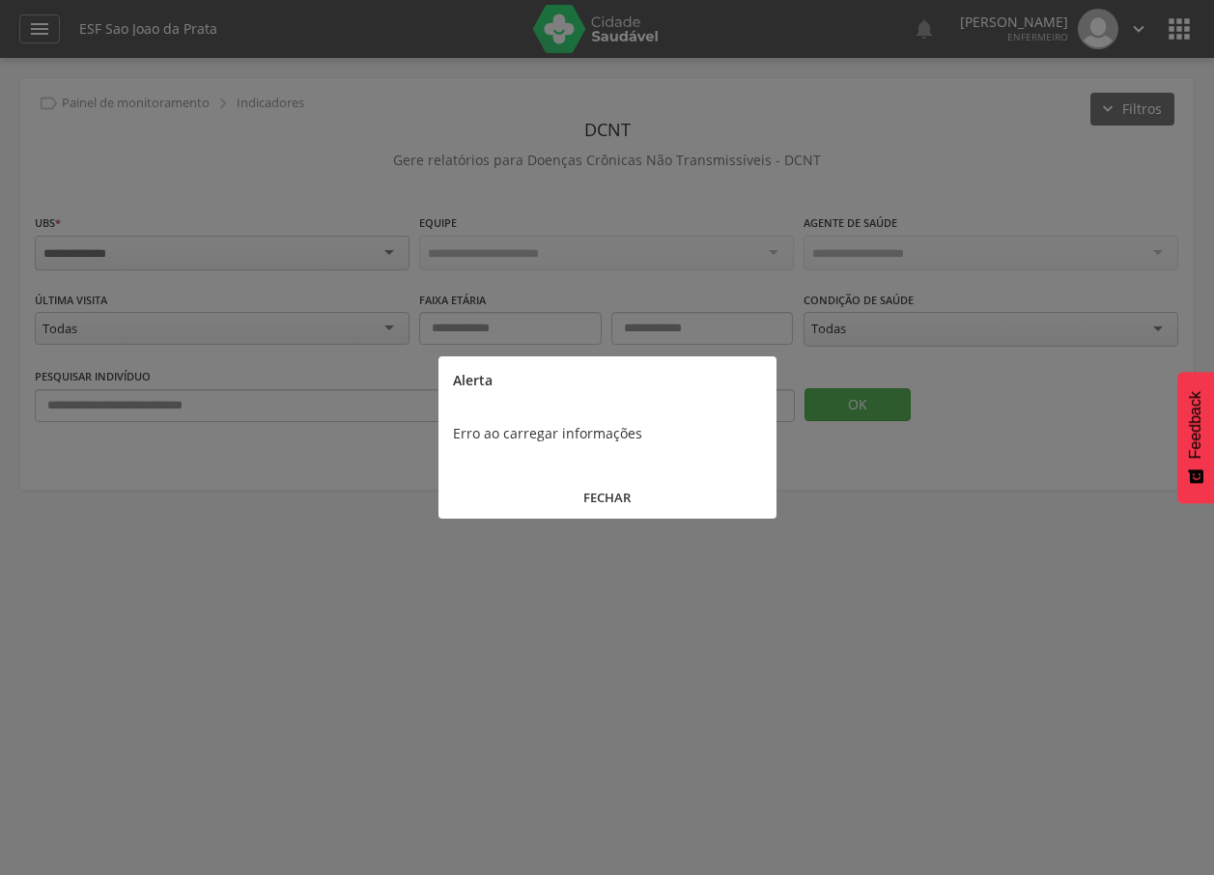
click at [593, 500] on button "FECHAR" at bounding box center [608, 498] width 338 height 42
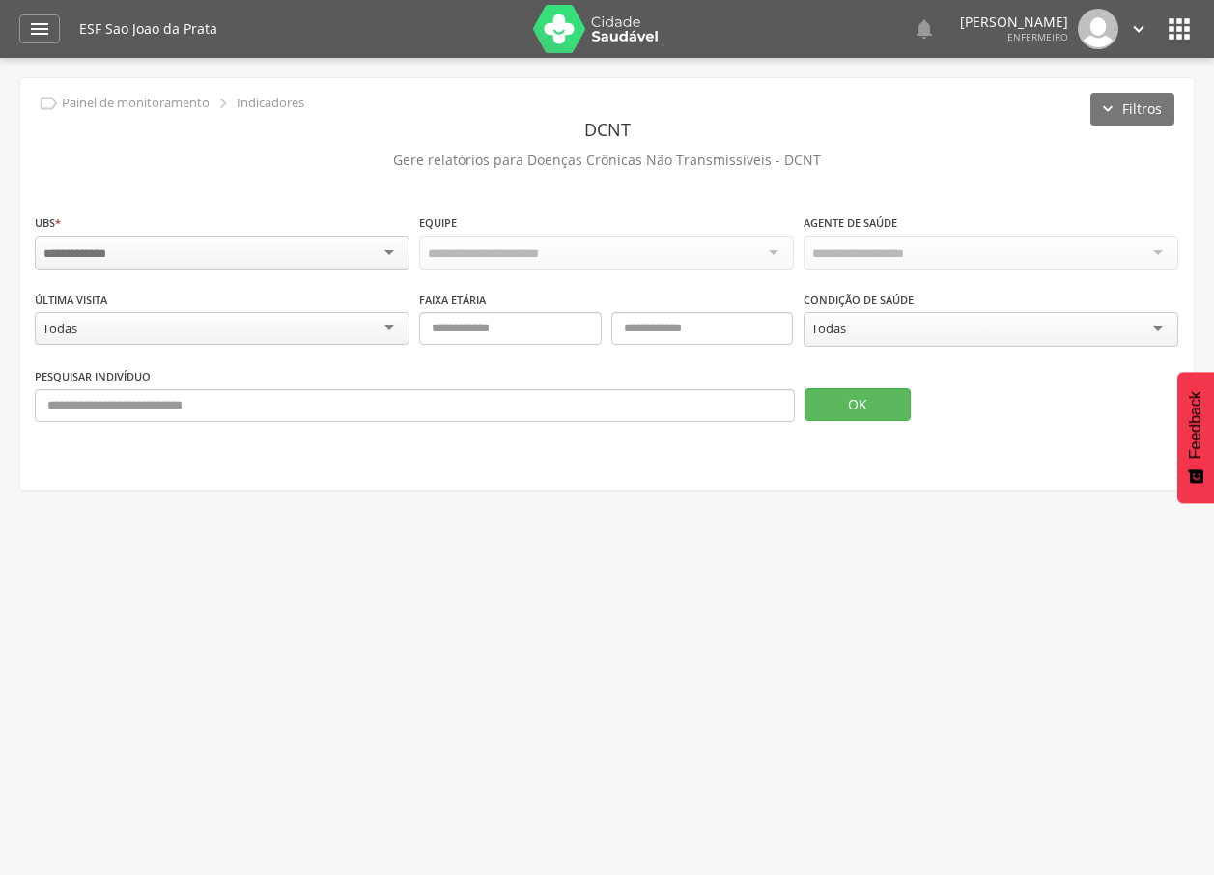
click at [873, 334] on div "Todas" at bounding box center [991, 329] width 375 height 35
click at [38, 28] on icon "" at bounding box center [39, 28] width 23 height 23
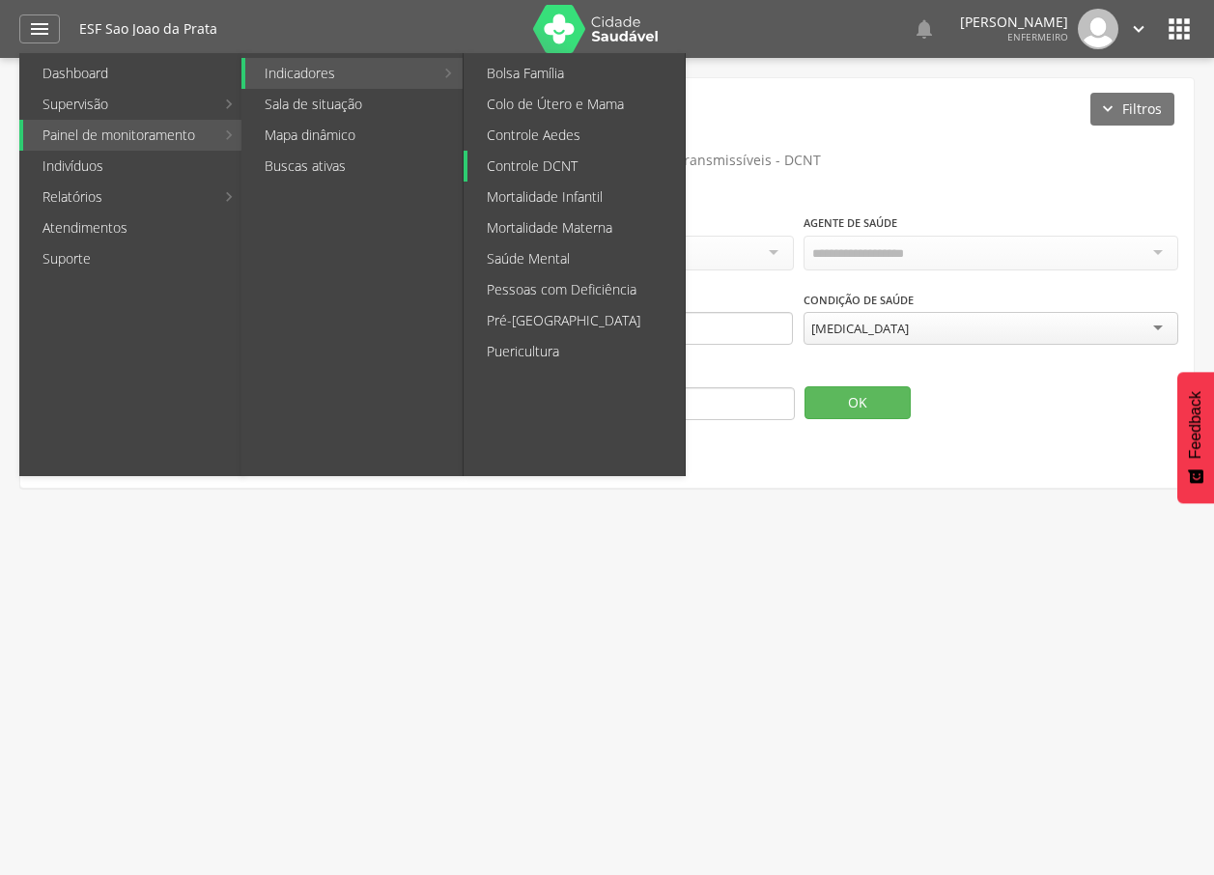
click at [566, 168] on link "Controle DCNT" at bounding box center [576, 166] width 217 height 31
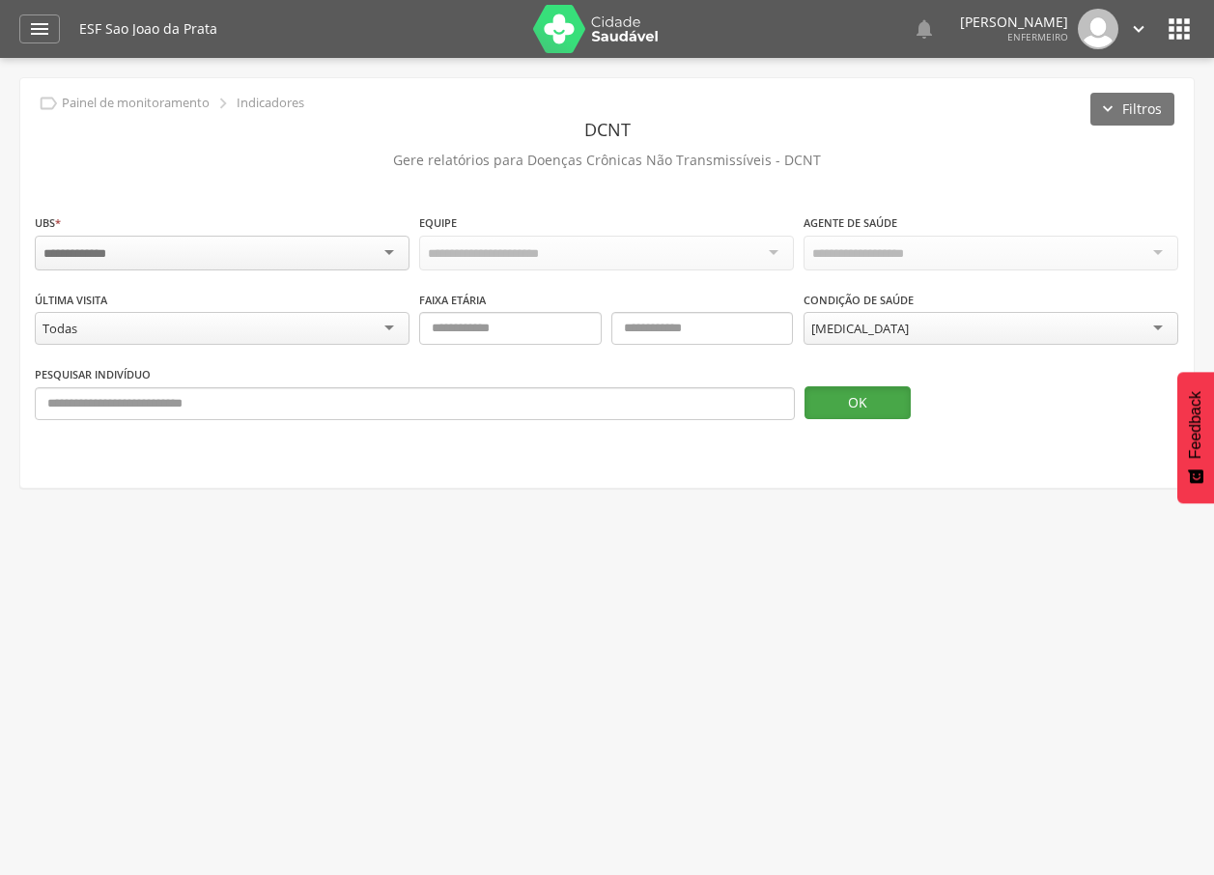
click at [873, 412] on button "OK" at bounding box center [858, 402] width 106 height 33
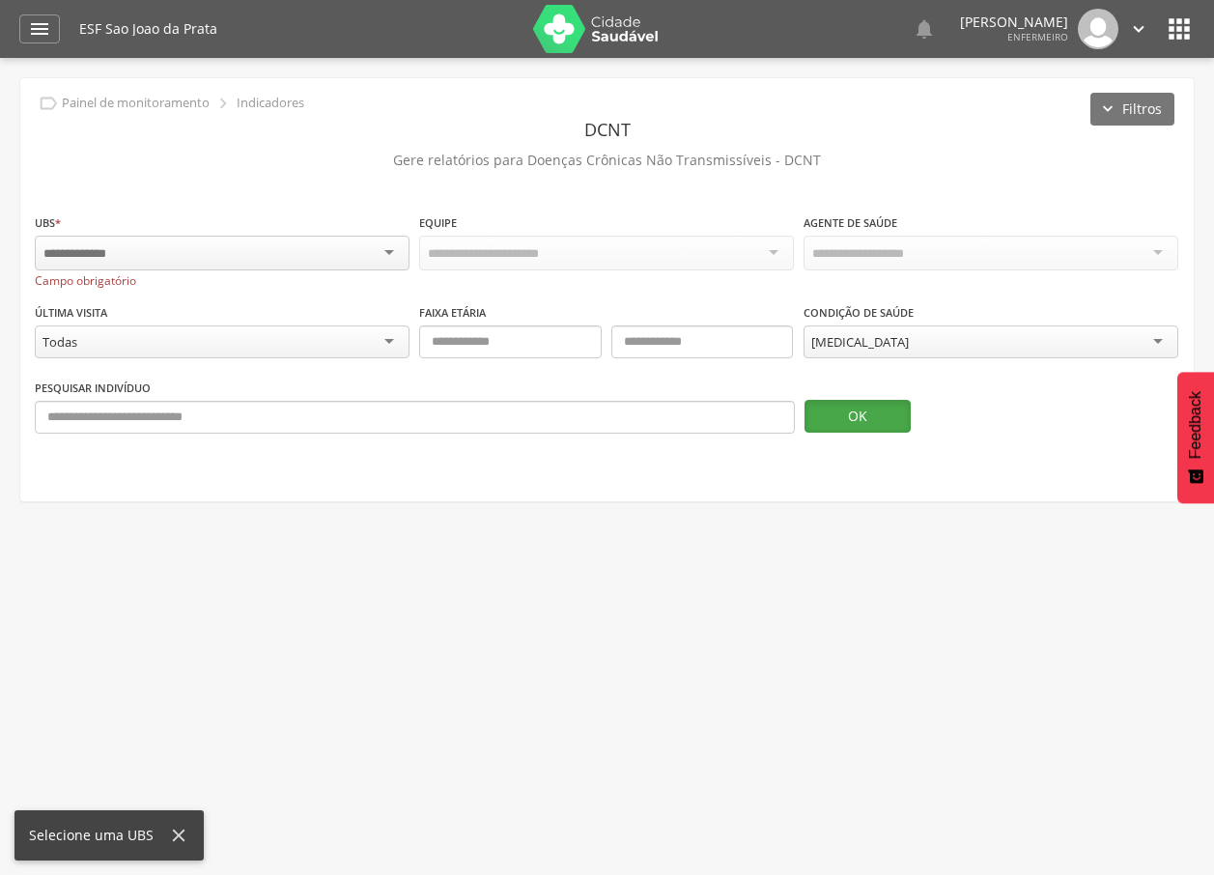
click at [873, 412] on button "OK" at bounding box center [858, 416] width 106 height 33
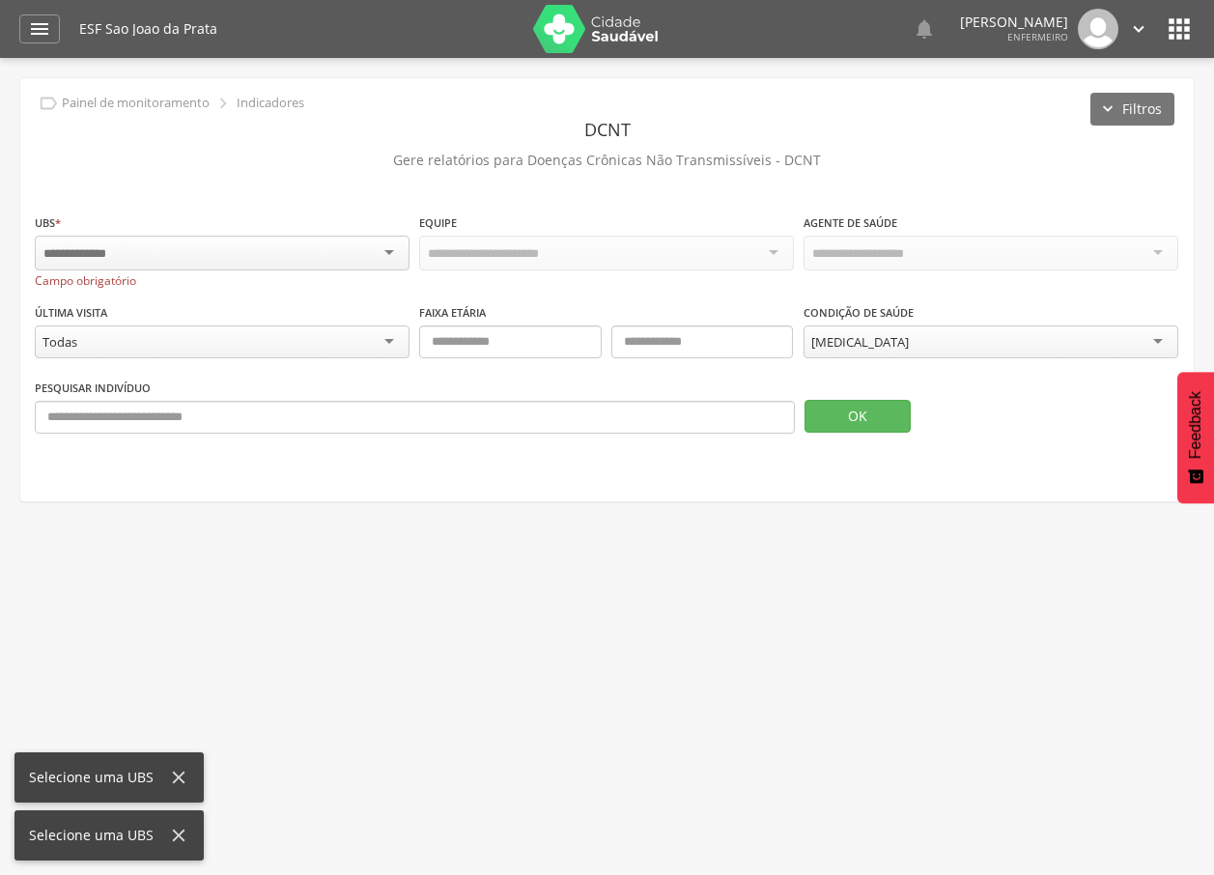
click at [371, 247] on div at bounding box center [222, 253] width 375 height 35
click at [391, 254] on div at bounding box center [222, 253] width 375 height 35
click at [327, 303] on div "Última visita ***** Todas Todas Menos de 30 dias Mais de 30 dias" at bounding box center [222, 332] width 375 height 61
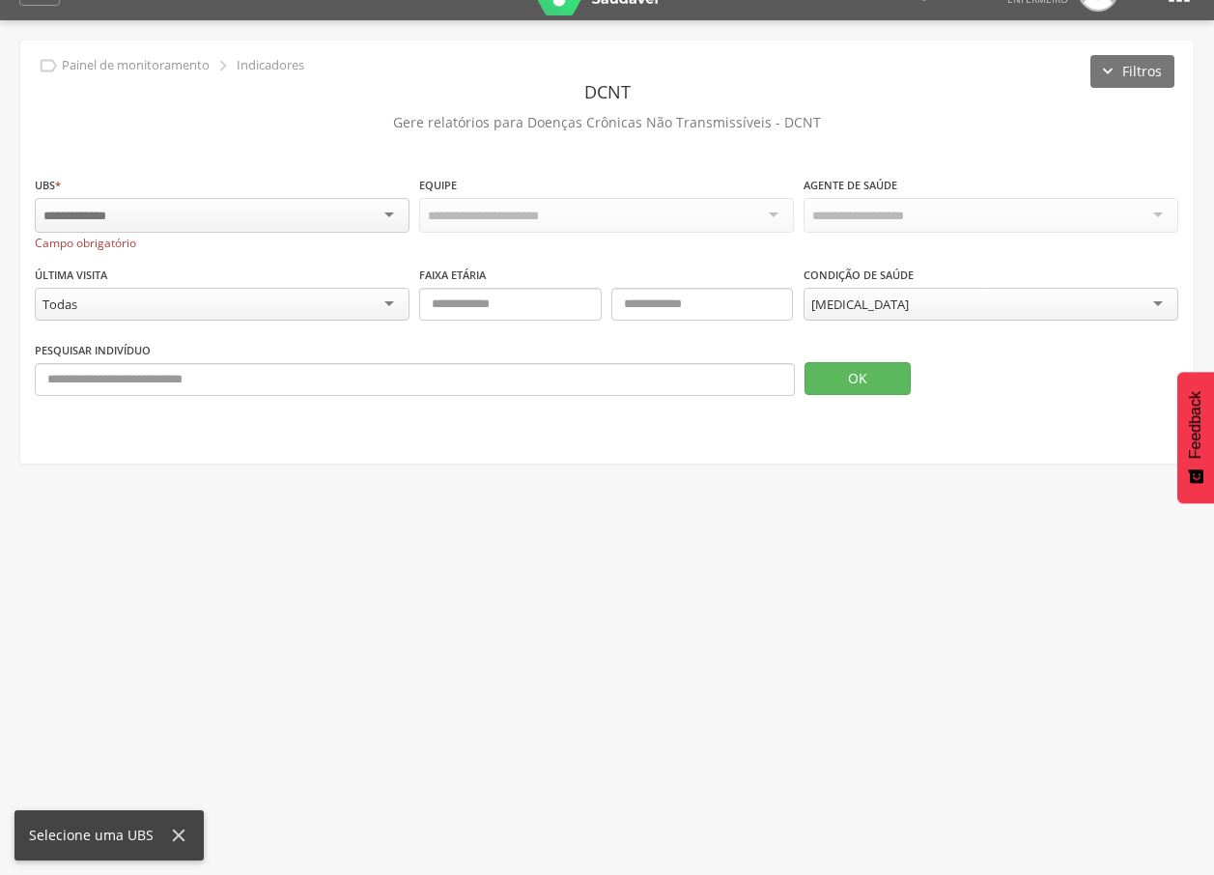
scroll to position [58, 0]
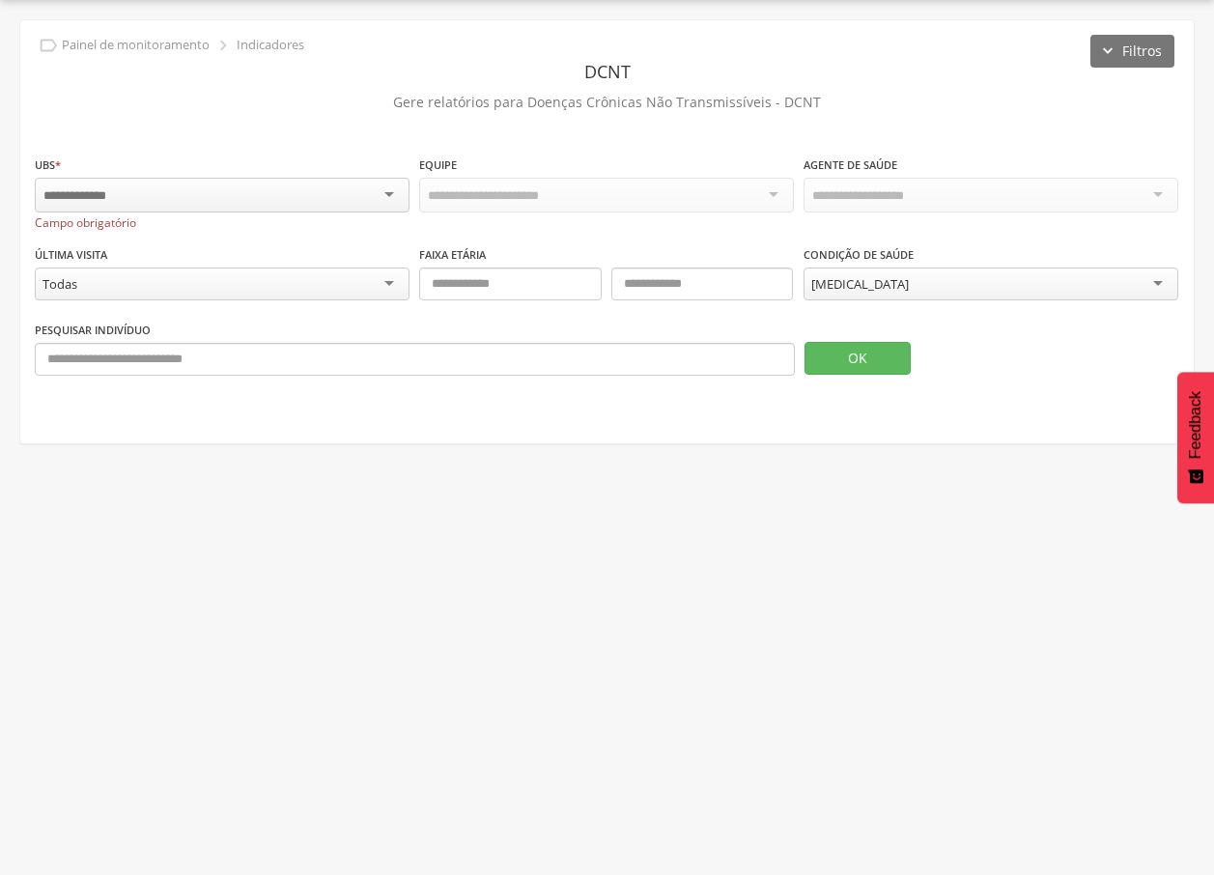
click at [338, 203] on div at bounding box center [222, 195] width 375 height 35
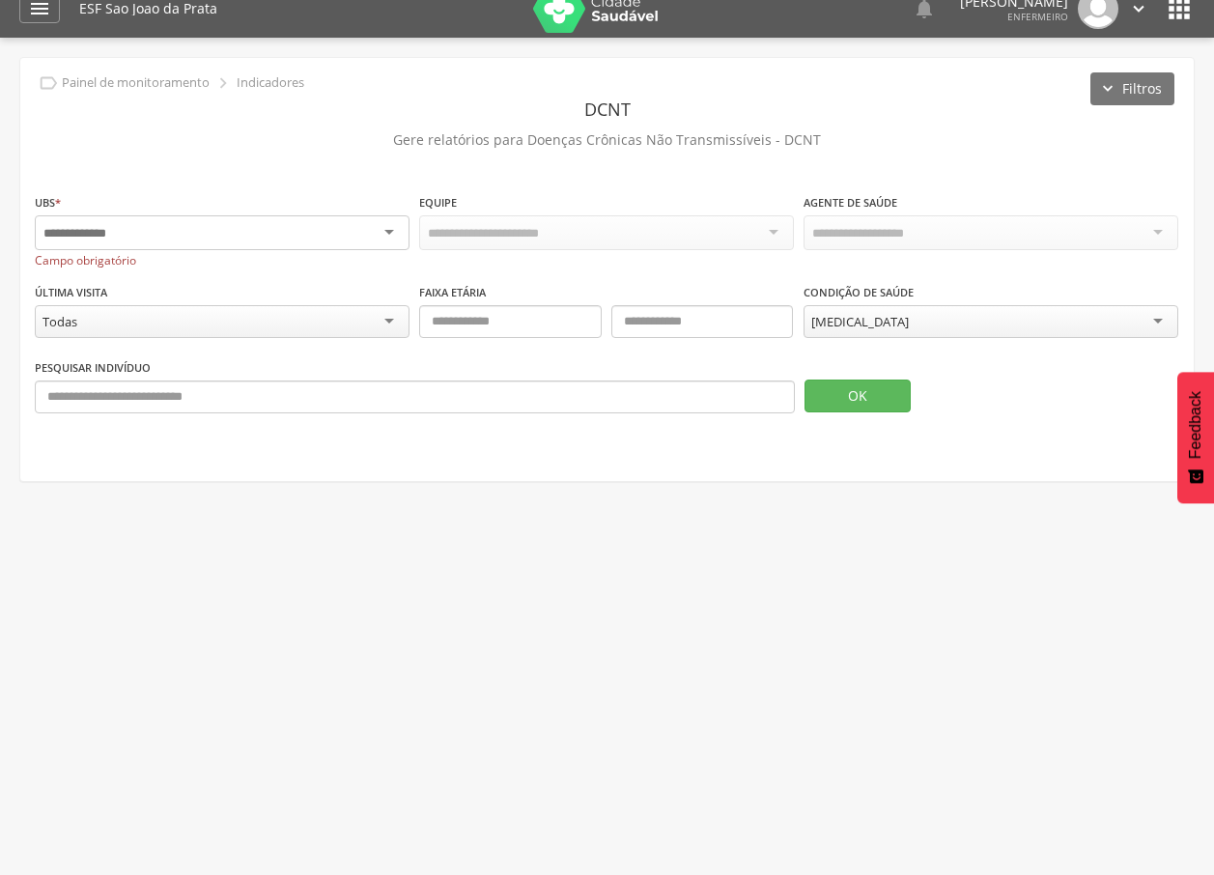
scroll to position [0, 0]
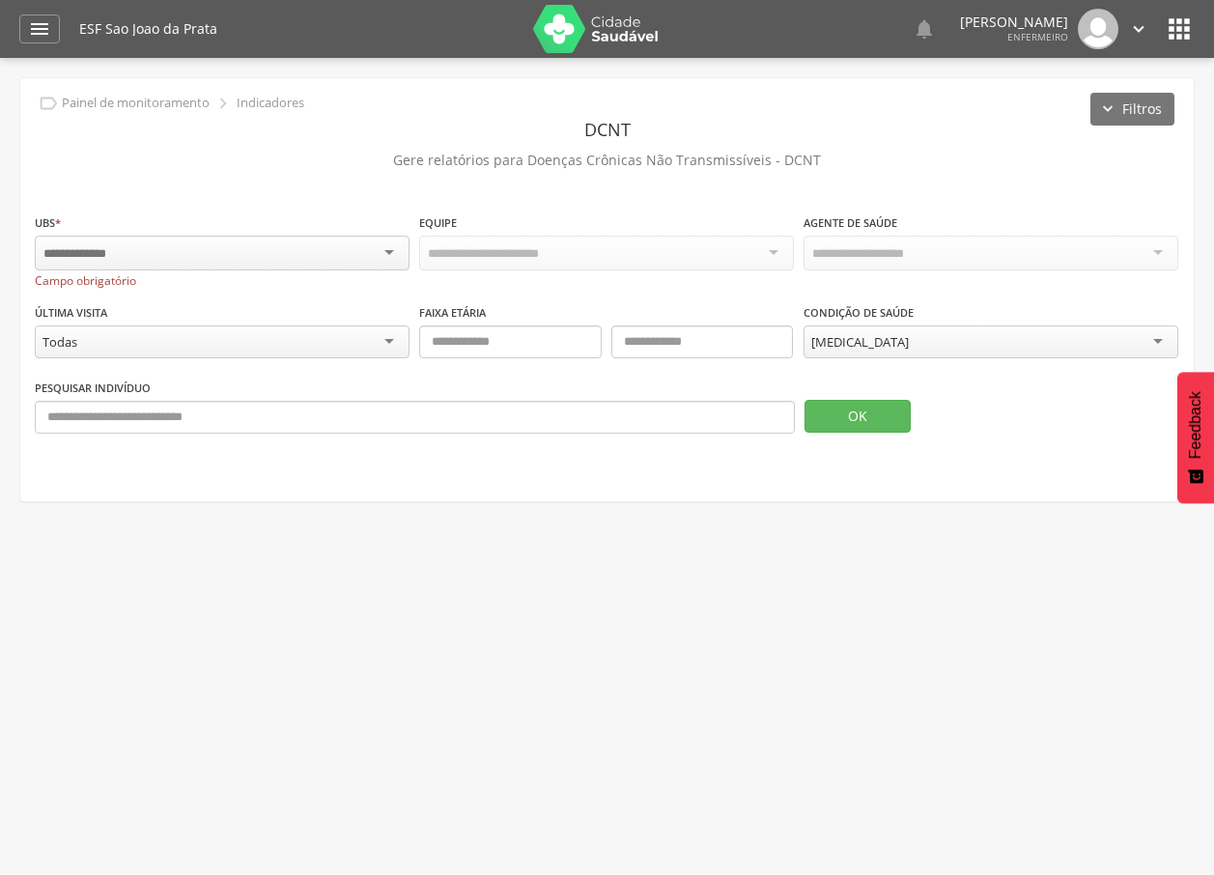
click at [1175, 19] on icon "" at bounding box center [1179, 29] width 31 height 31
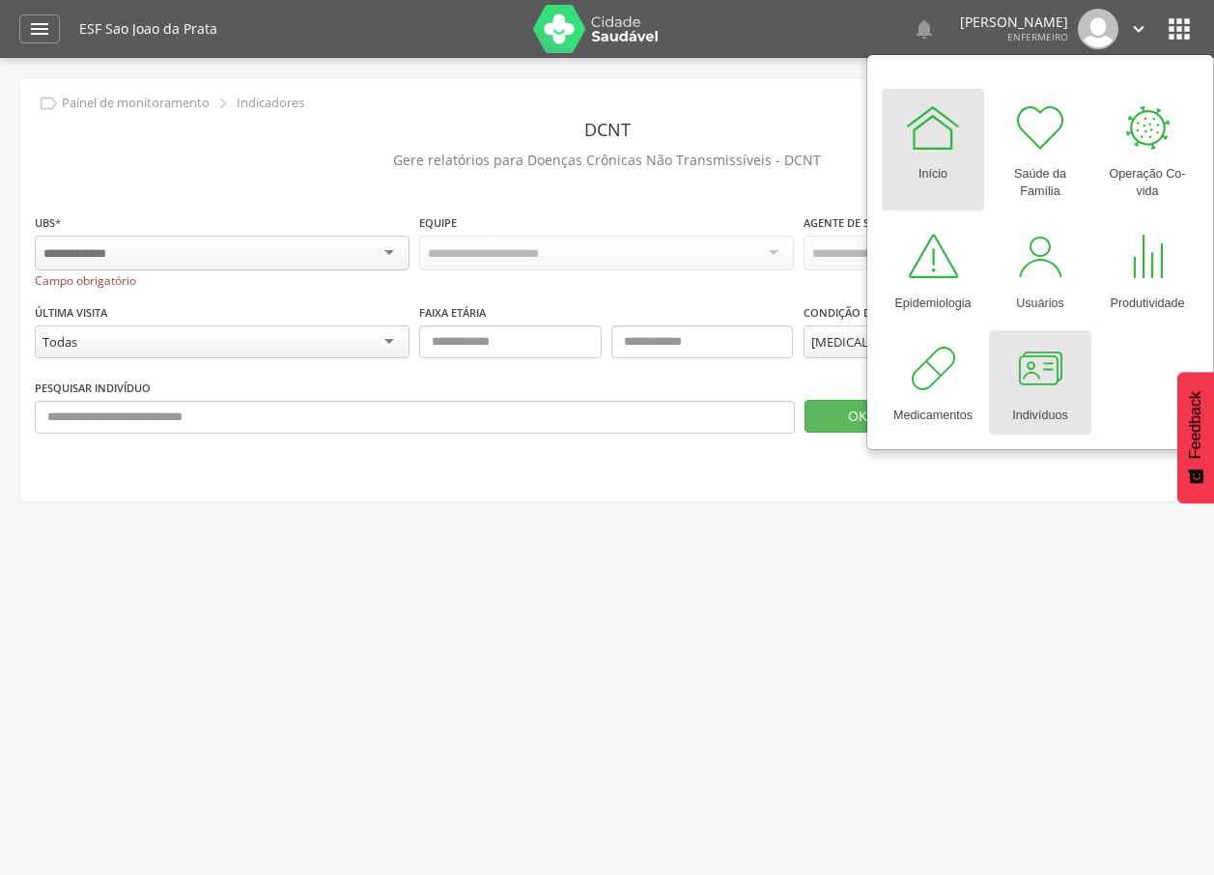
click at [1060, 368] on div at bounding box center [1040, 369] width 58 height 58
